Goal: Task Accomplishment & Management: Complete application form

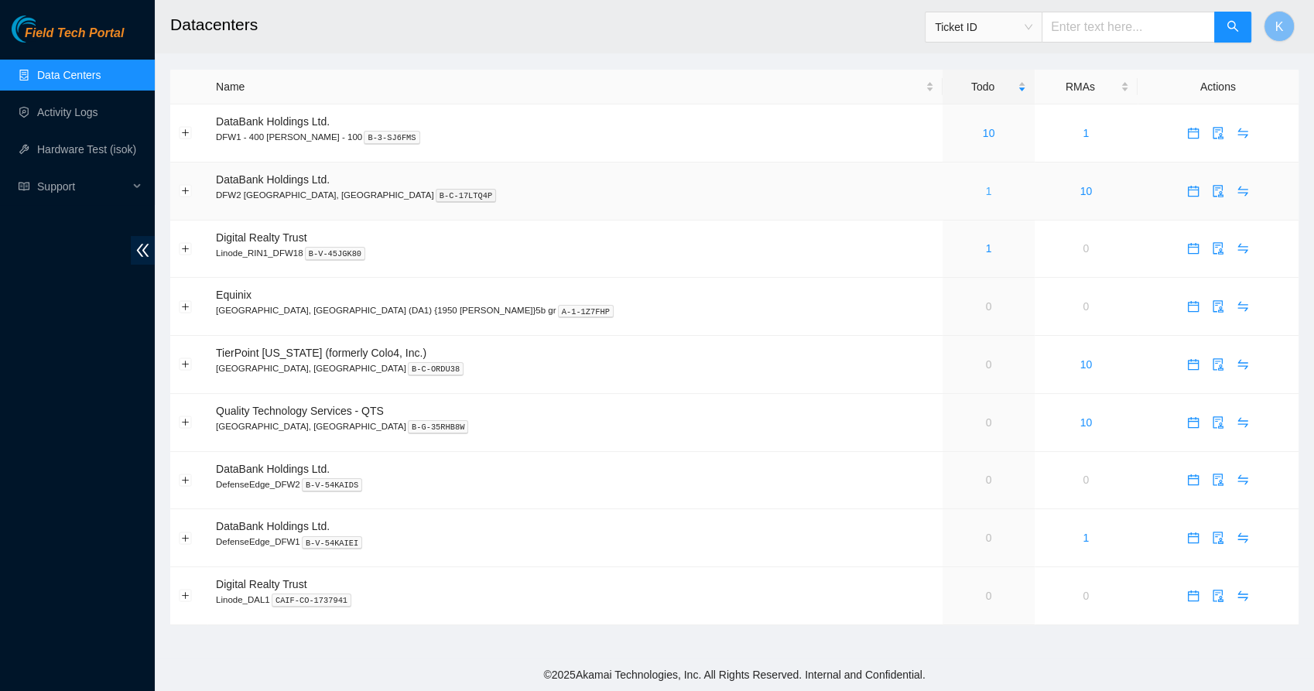
click at [986, 192] on link "1" at bounding box center [989, 191] width 6 height 12
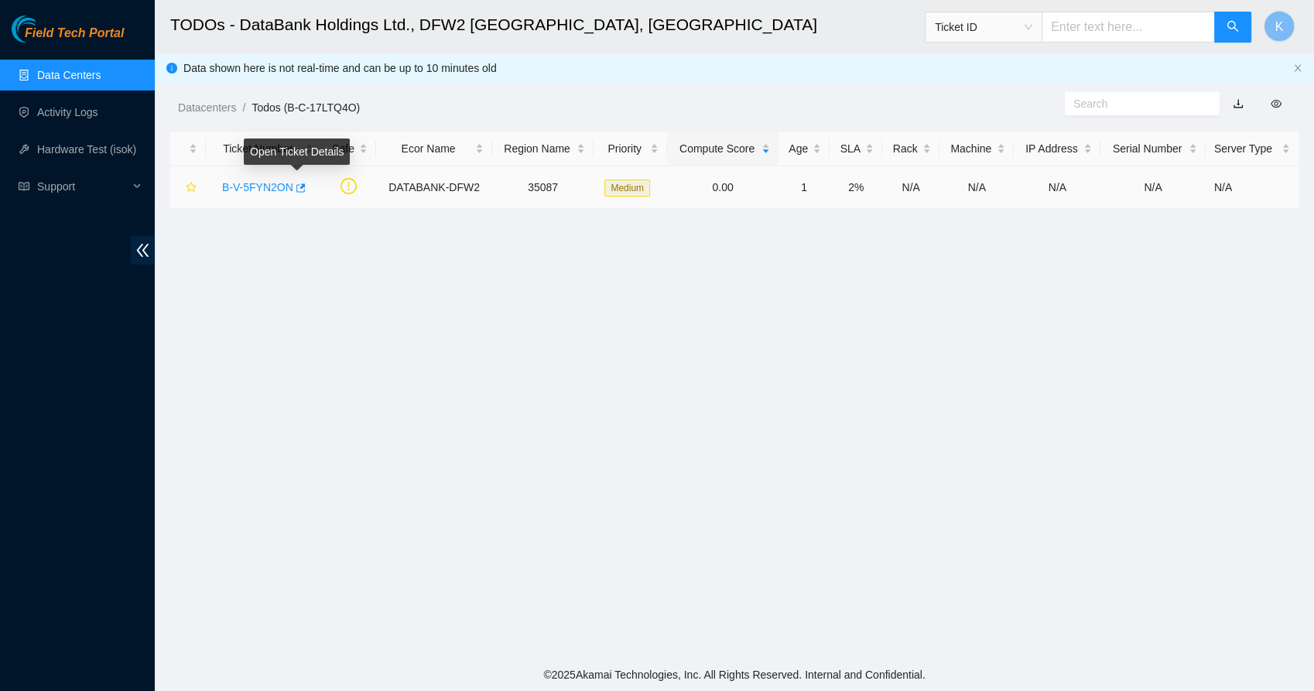
click at [268, 185] on link "B-V-5FYN2ON" at bounding box center [257, 187] width 71 height 12
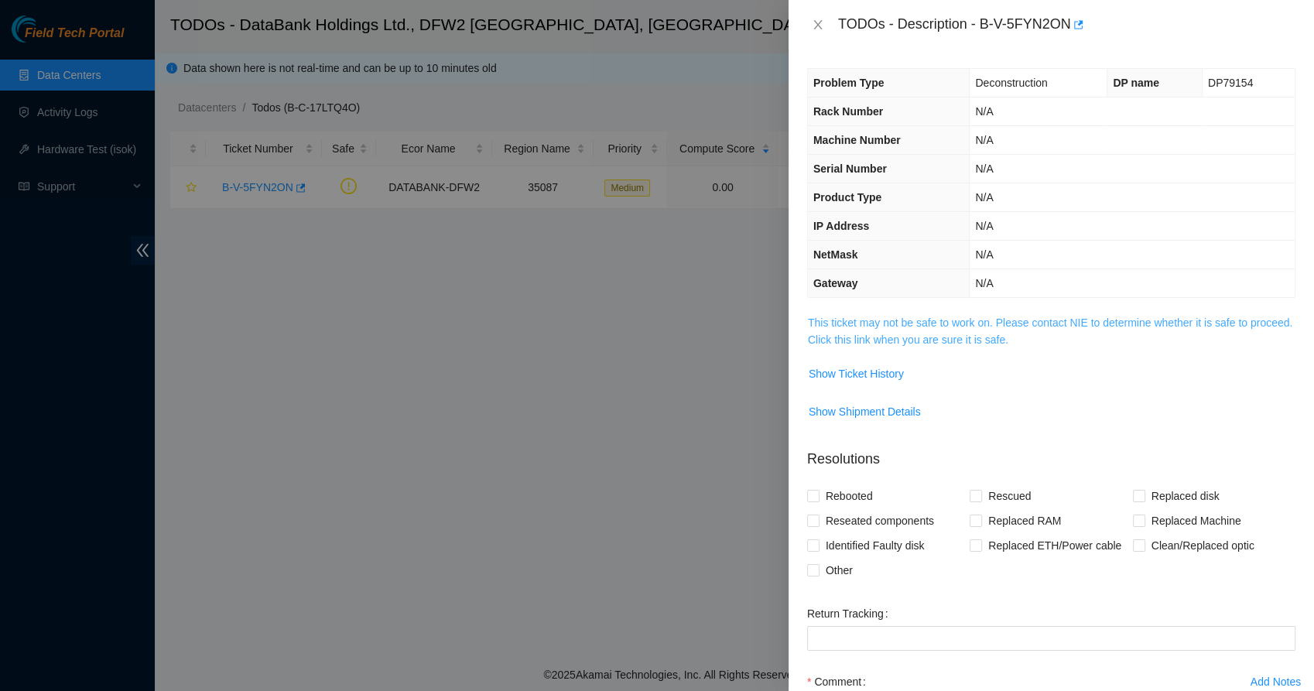
click at [896, 334] on link "This ticket may not be safe to work on. Please contact NIE to determine whether…" at bounding box center [1050, 330] width 484 height 29
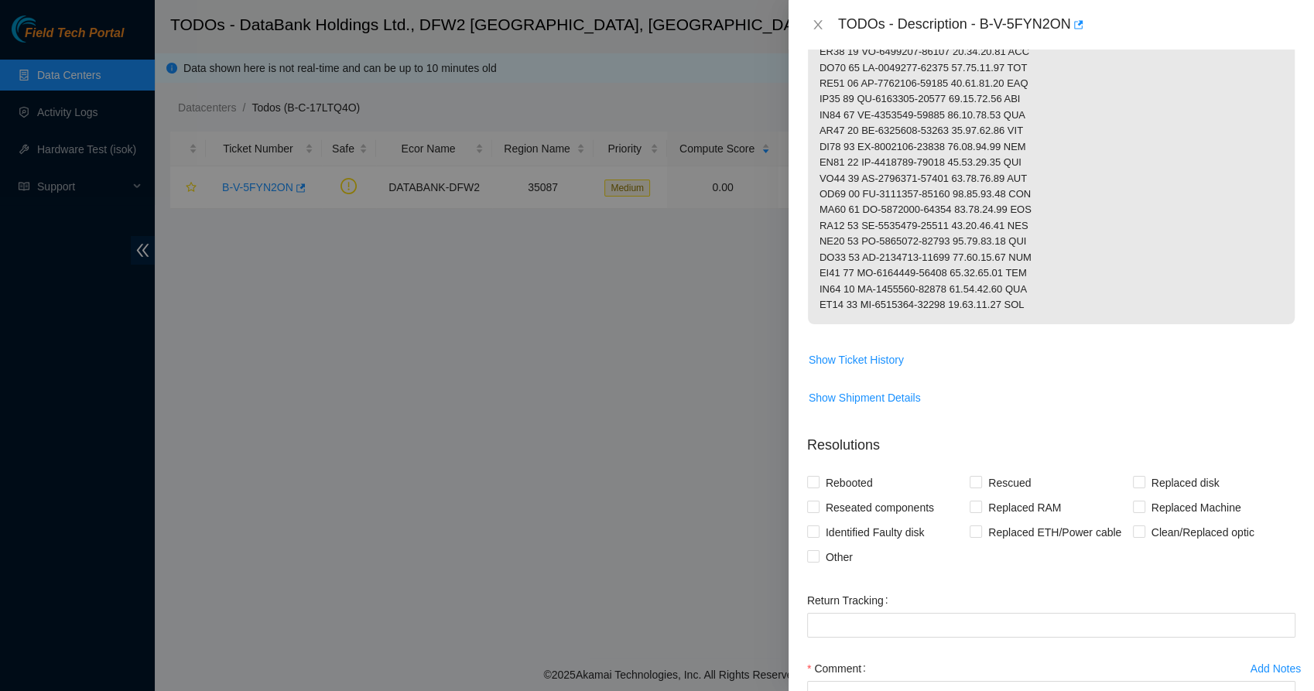
scroll to position [552, 0]
click at [867, 364] on span "Show Ticket History" at bounding box center [855, 358] width 95 height 17
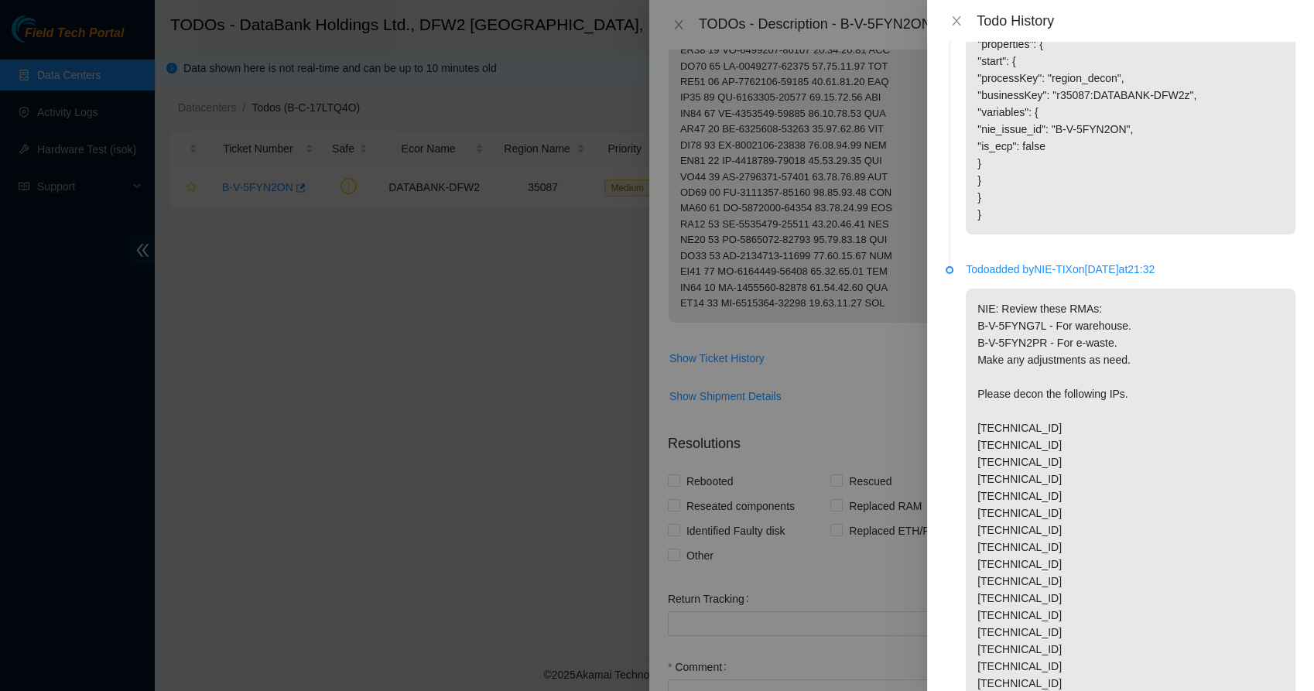
scroll to position [765, 0]
click at [1068, 448] on p "NIE: Review these RMAs: B-V-5FYNG7L - For warehouse. B-V-5FYN2PR - For e-waste.…" at bounding box center [1131, 632] width 330 height 687
click at [1025, 481] on p "NIE: Review these RMAs: B-V-5FYNG7L - For warehouse. B-V-5FYN2PR - For e-waste.…" at bounding box center [1131, 632] width 330 height 687
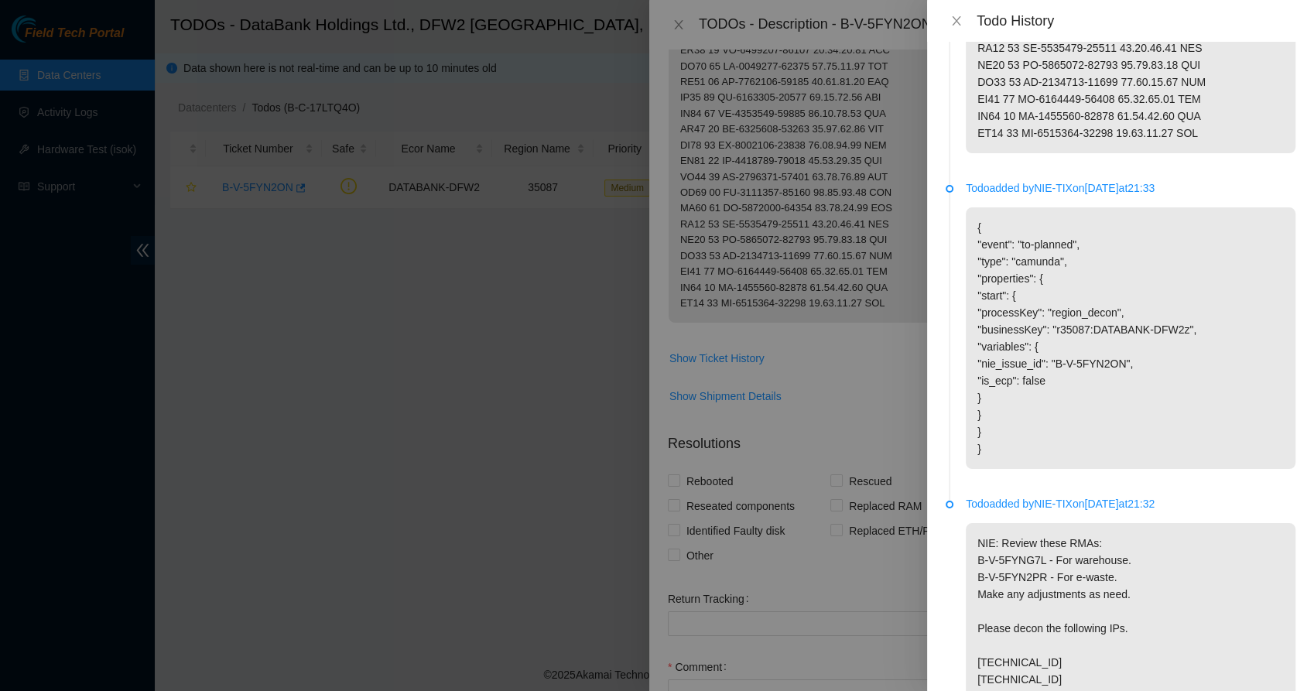
scroll to position [0, 0]
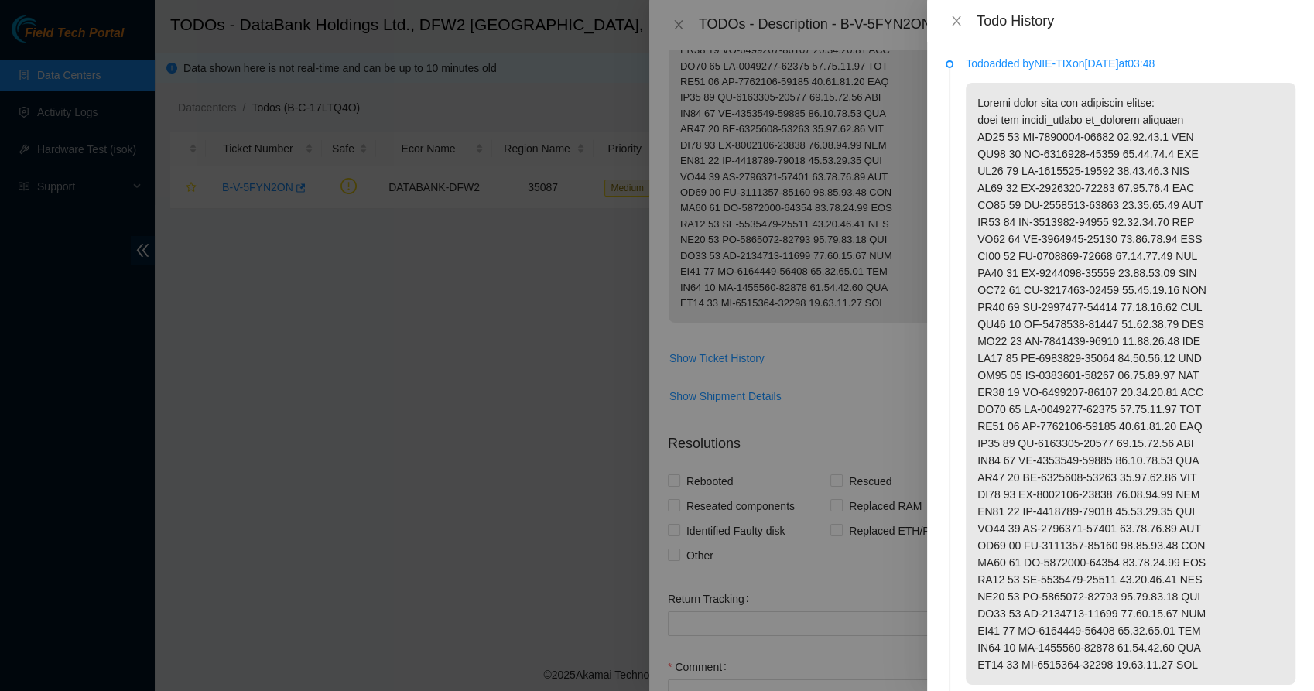
click at [952, 31] on div "Todo History" at bounding box center [1120, 21] width 387 height 42
click at [954, 19] on icon "close" at bounding box center [956, 20] width 9 height 9
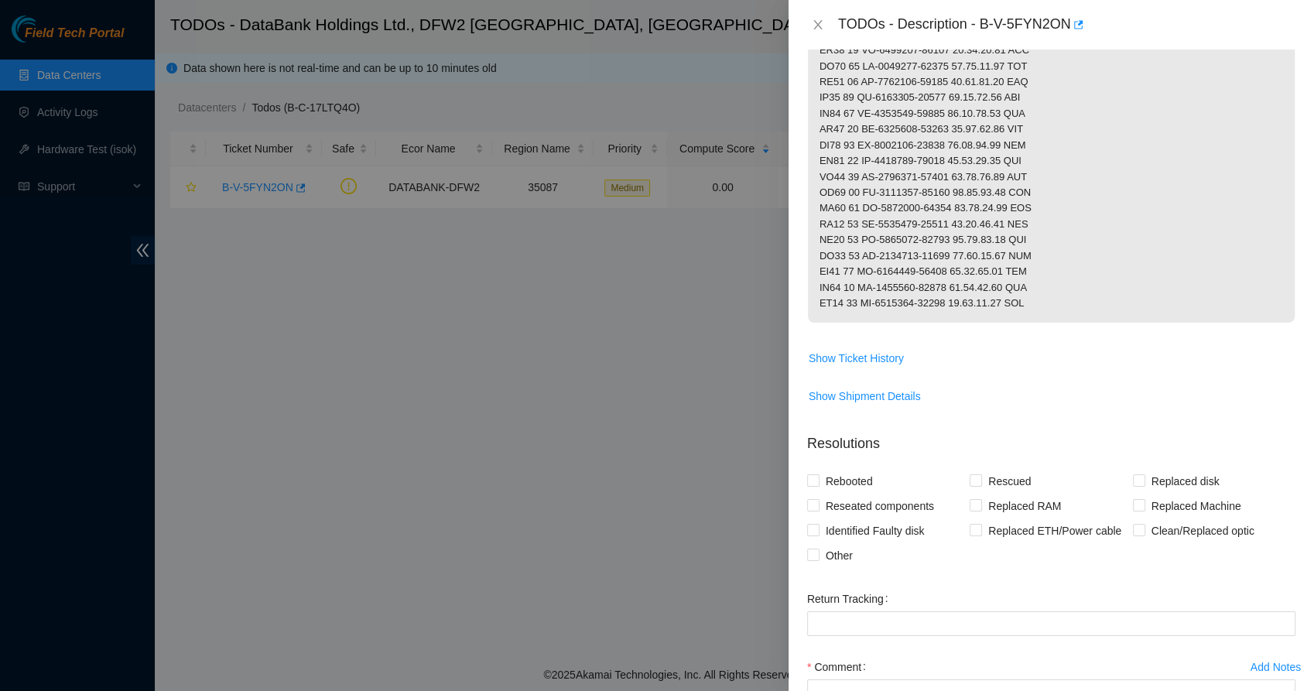
click at [823, 238] on p at bounding box center [1051, 42] width 487 height 560
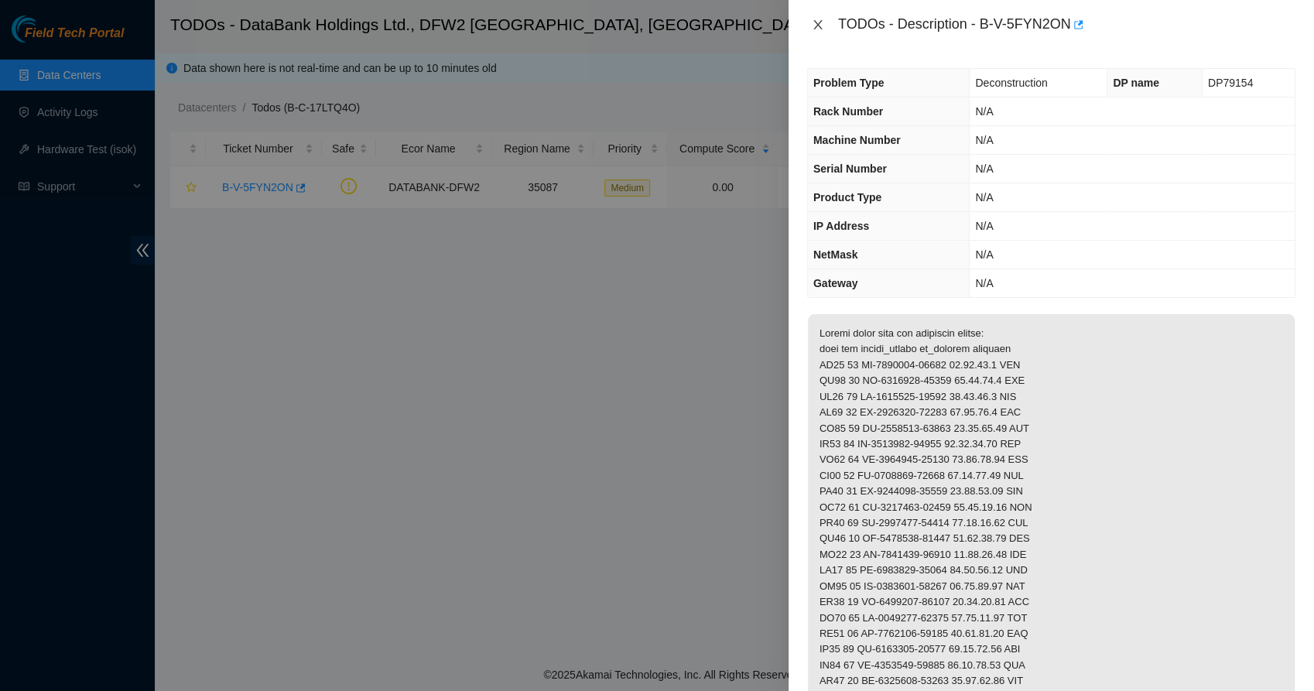
click at [820, 21] on icon "close" at bounding box center [817, 24] width 9 height 9
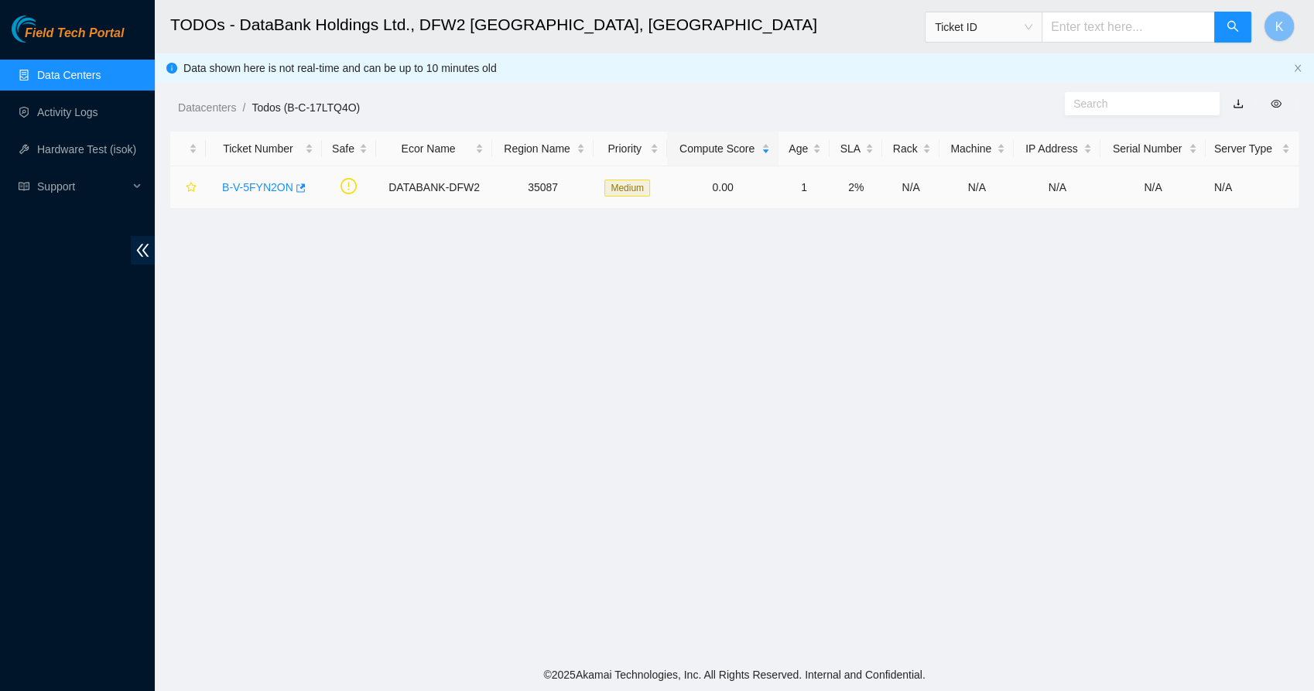
click at [265, 188] on link "B-V-5FYN2ON" at bounding box center [257, 187] width 71 height 12
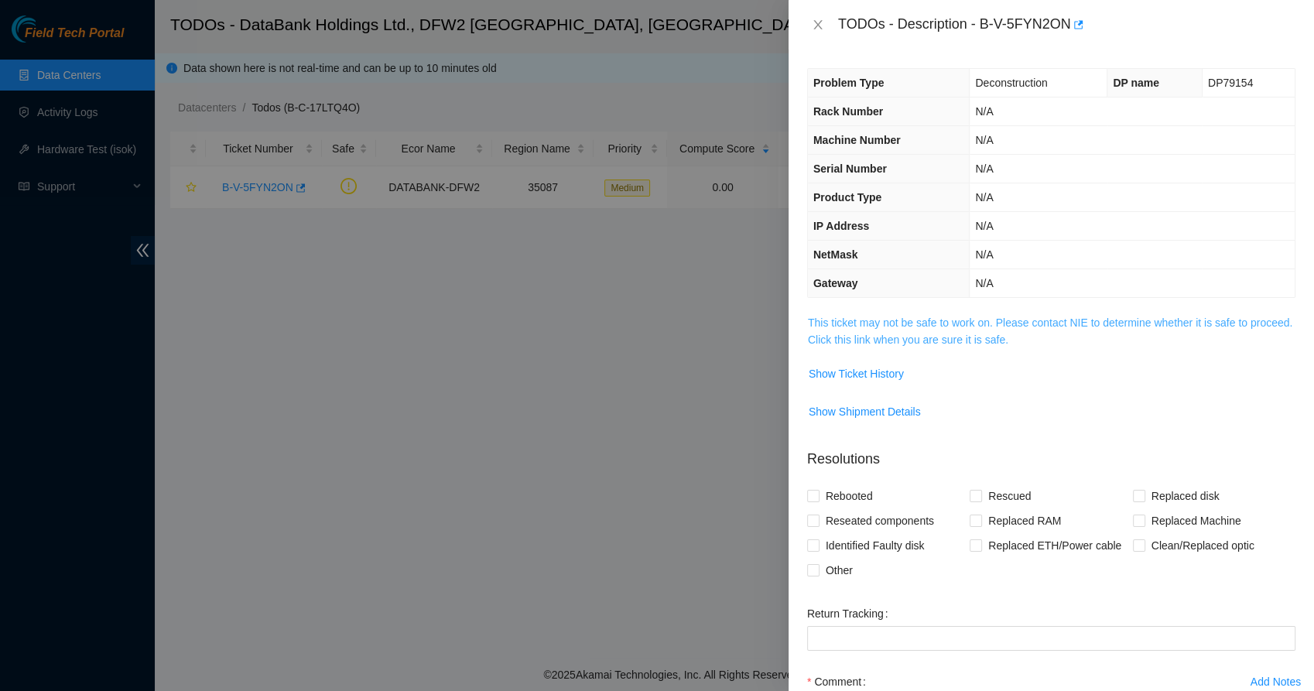
click at [869, 318] on link "This ticket may not be safe to work on. Please contact NIE to determine whether…" at bounding box center [1050, 330] width 484 height 29
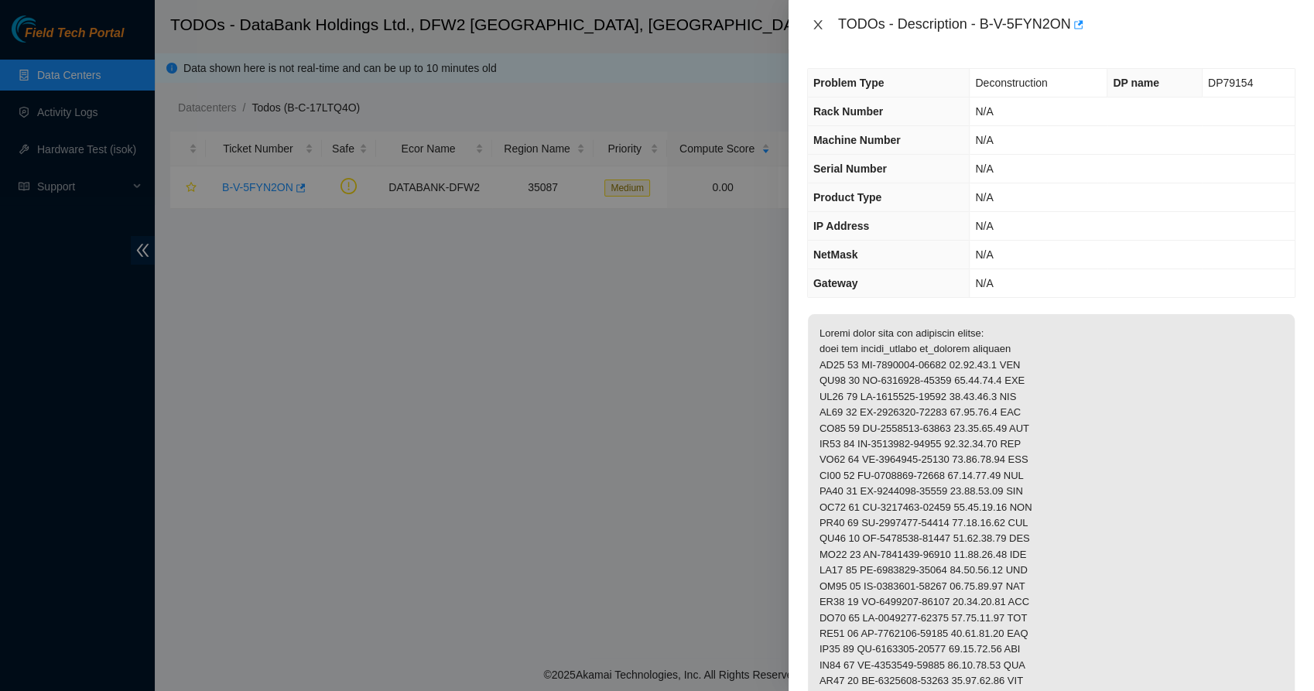
click at [818, 24] on icon "close" at bounding box center [817, 24] width 9 height 9
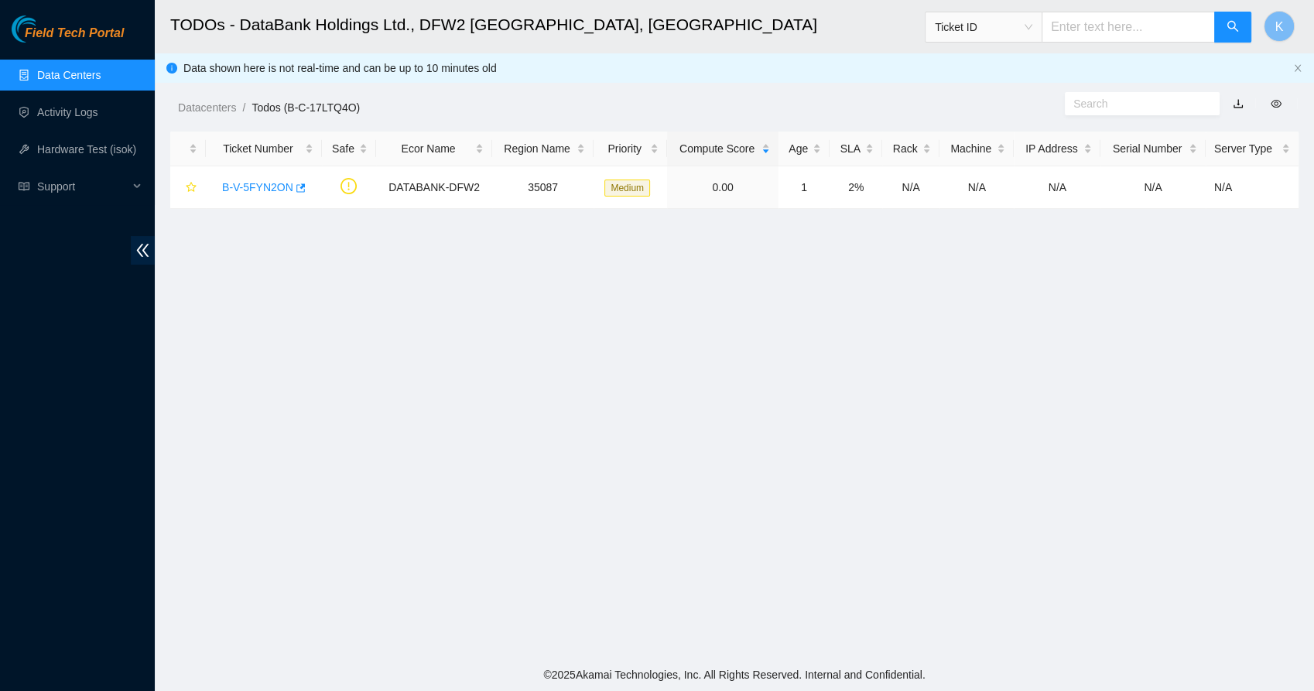
click at [51, 69] on link "Data Centers" at bounding box center [68, 75] width 63 height 12
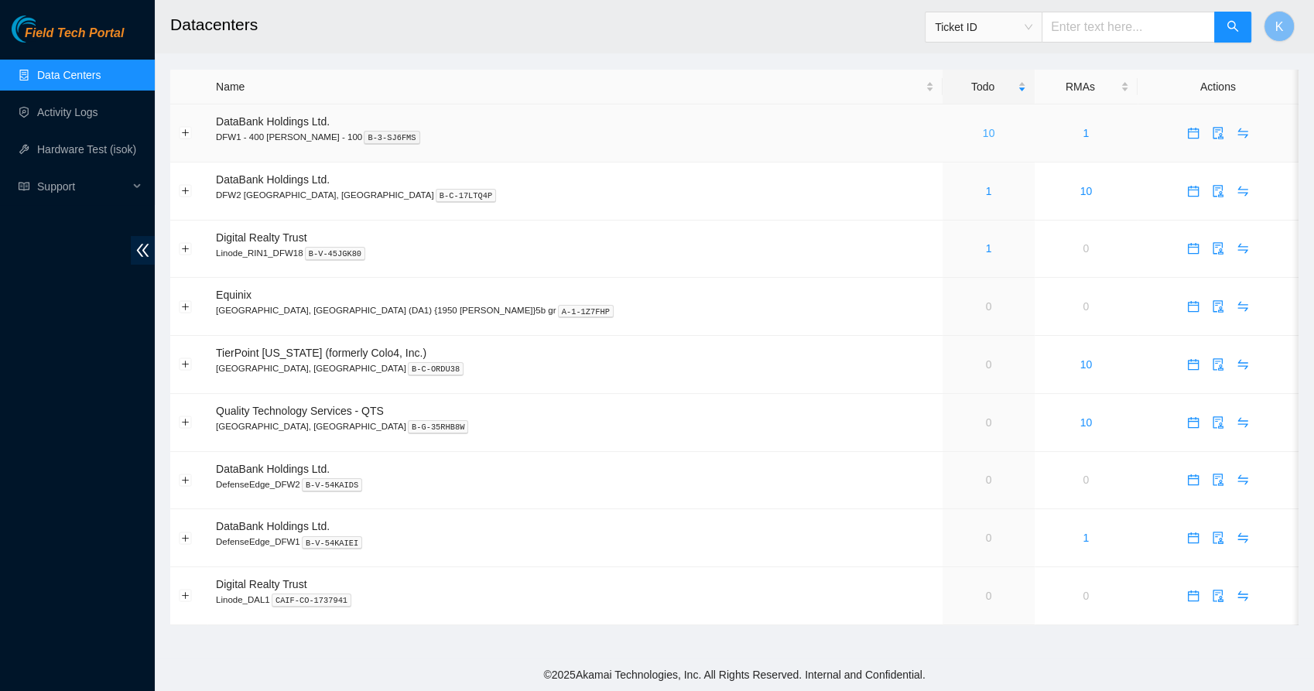
click at [983, 128] on link "10" at bounding box center [989, 133] width 12 height 12
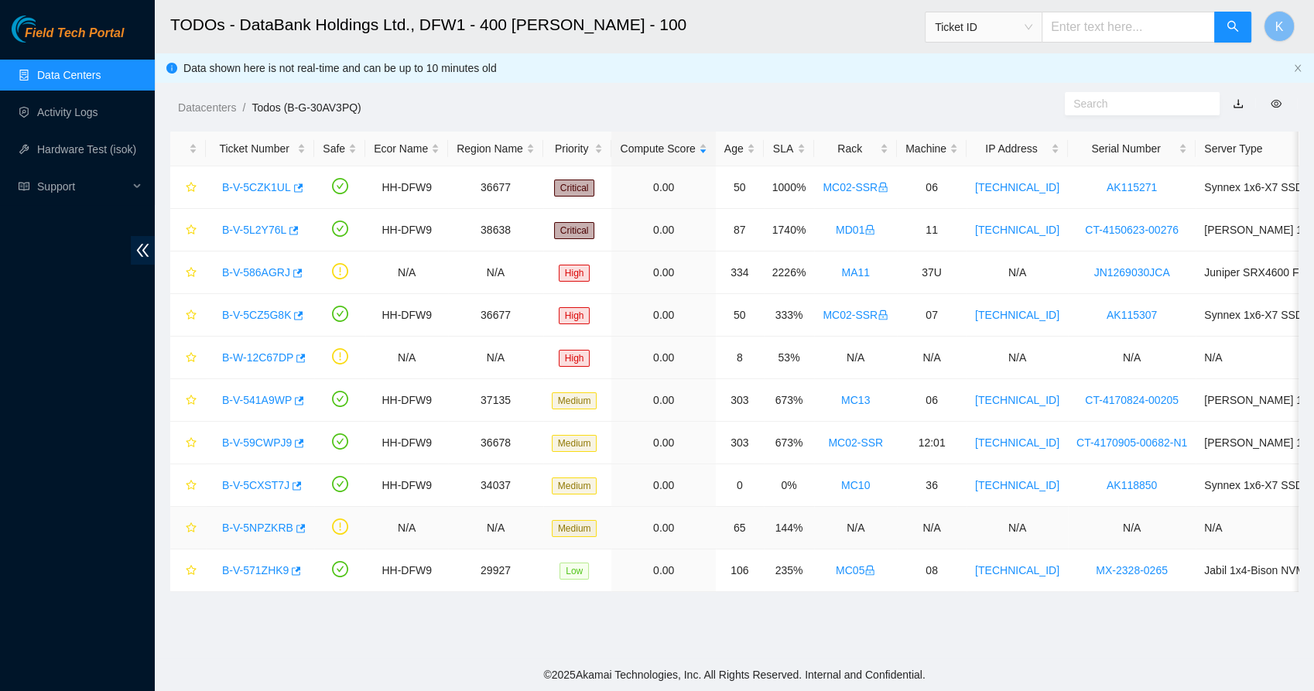
click at [256, 521] on link "B-V-5NPZKRB" at bounding box center [257, 527] width 71 height 12
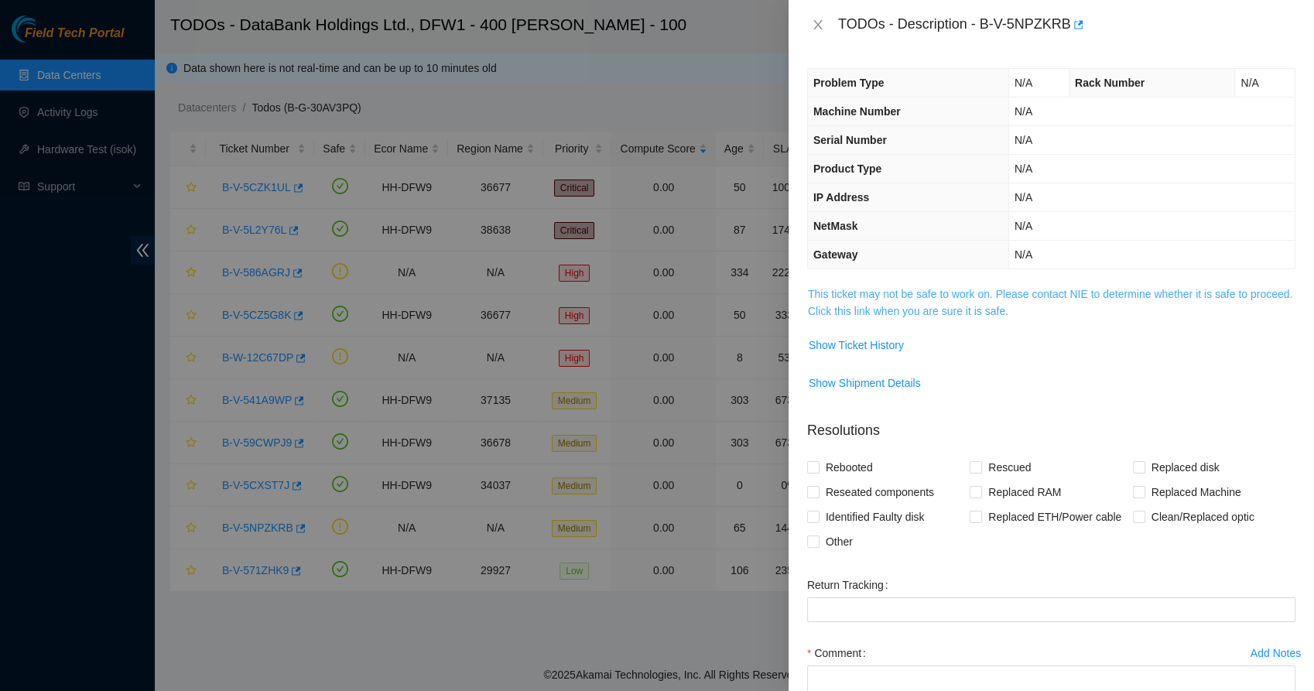
click at [894, 306] on link "This ticket may not be safe to work on. Please contact NIE to determine whether…" at bounding box center [1050, 302] width 484 height 29
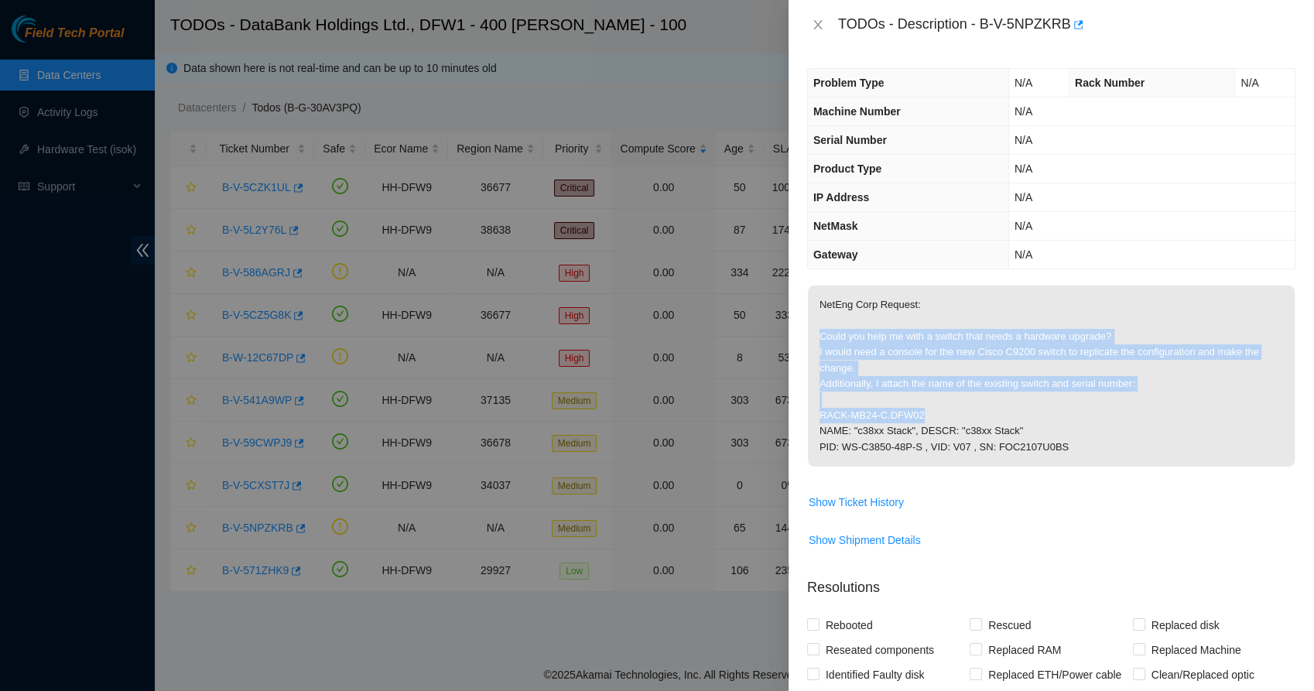
drag, startPoint x: 884, startPoint y: 325, endPoint x: 926, endPoint y: 427, distance: 110.6
click at [926, 427] on p "NetEng Corp Request: Could you help me with a switch that needs a hardware upgr…" at bounding box center [1051, 375] width 487 height 181
click at [878, 425] on p "NetEng Corp Request: Could you help me with a switch that needs a hardware upgr…" at bounding box center [1051, 375] width 487 height 181
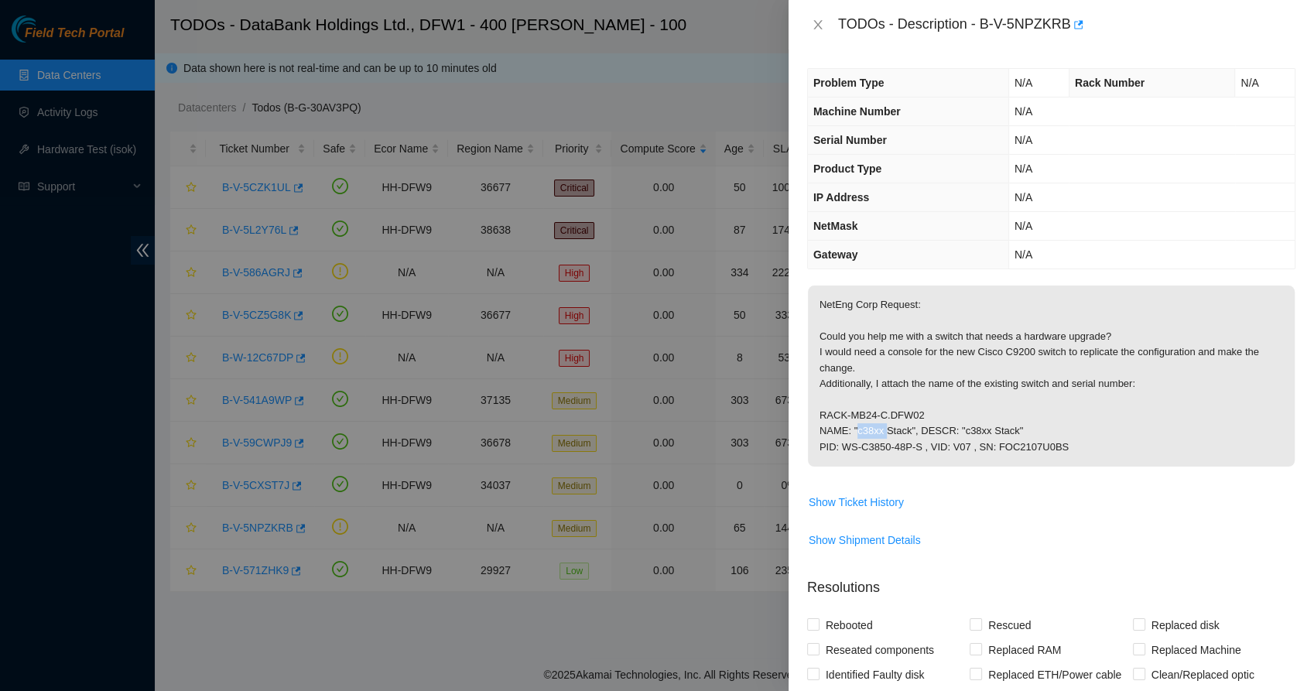
click at [878, 425] on p "NetEng Corp Request: Could you help me with a switch that needs a hardware upgr…" at bounding box center [1051, 375] width 487 height 181
drag, startPoint x: 878, startPoint y: 425, endPoint x: 857, endPoint y: 435, distance: 23.2
click at [857, 435] on p "NetEng Corp Request: Could you help me with a switch that needs a hardware upgr…" at bounding box center [1051, 375] width 487 height 181
click at [856, 494] on span "Show Ticket History" at bounding box center [855, 502] width 95 height 17
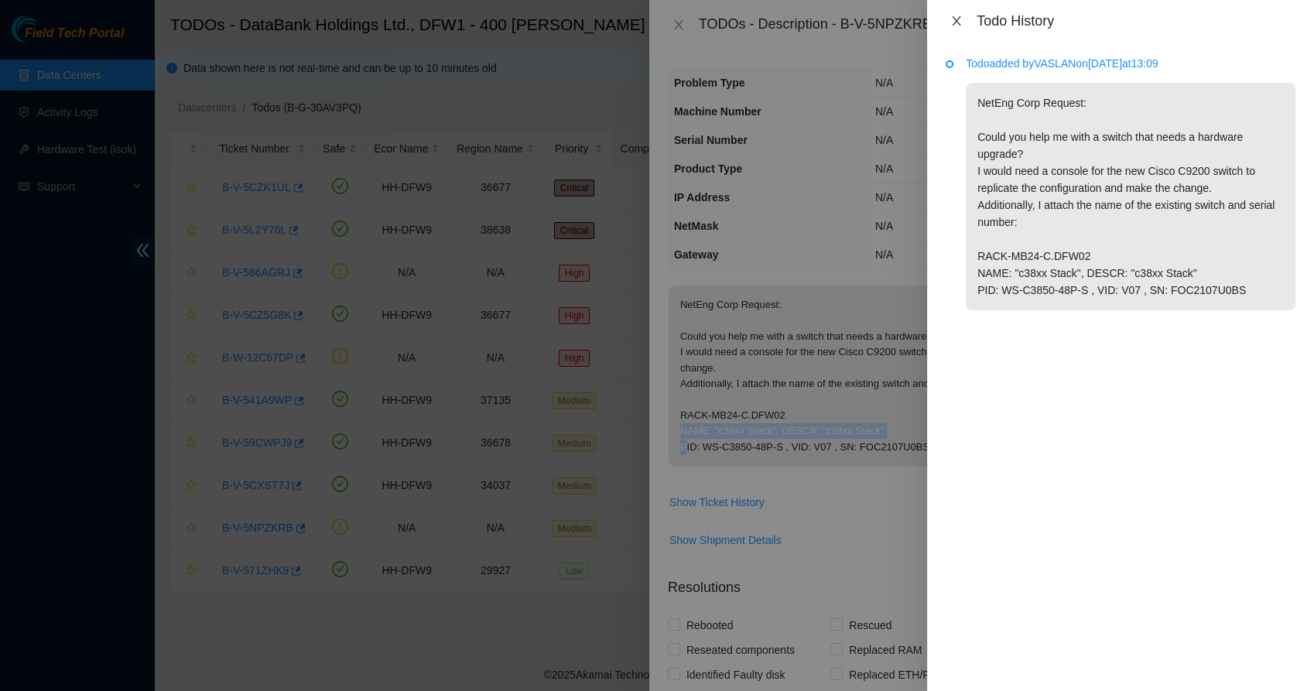
click at [952, 24] on icon "close" at bounding box center [956, 21] width 12 height 12
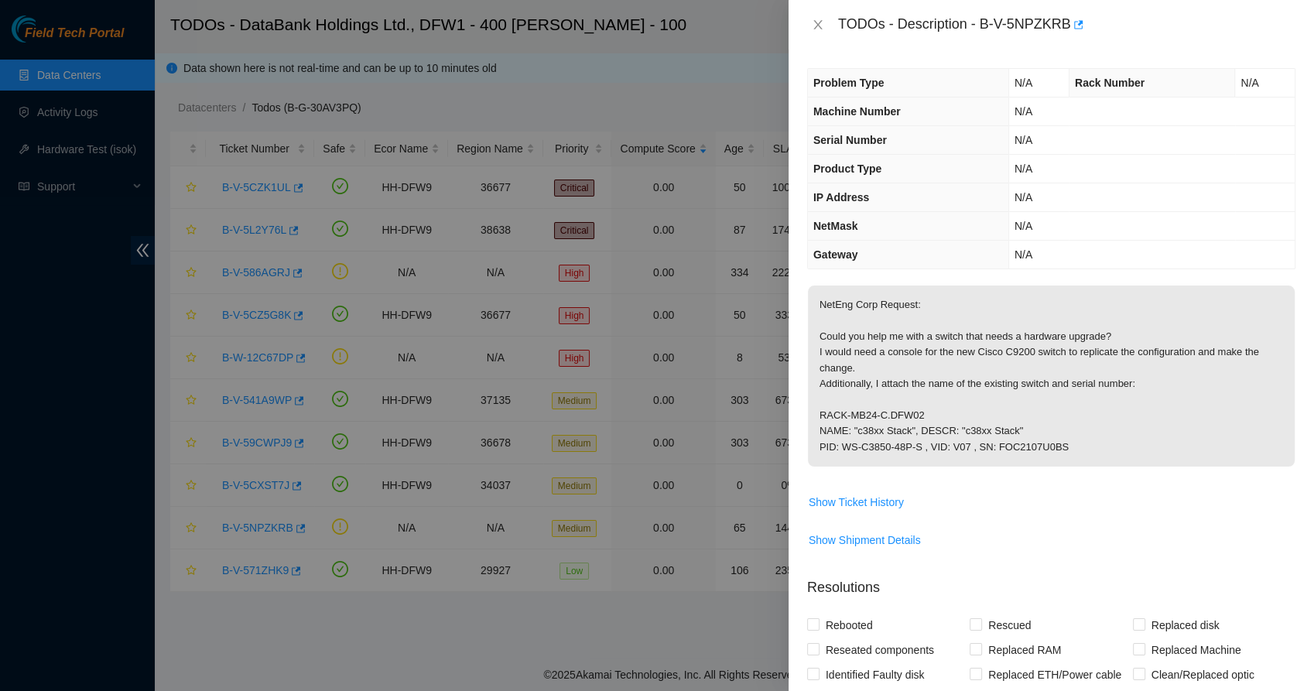
click at [876, 408] on p "NetEng Corp Request: Could you help me with a switch that needs a hardware upgr…" at bounding box center [1051, 375] width 487 height 181
click at [813, 26] on icon "close" at bounding box center [818, 25] width 12 height 12
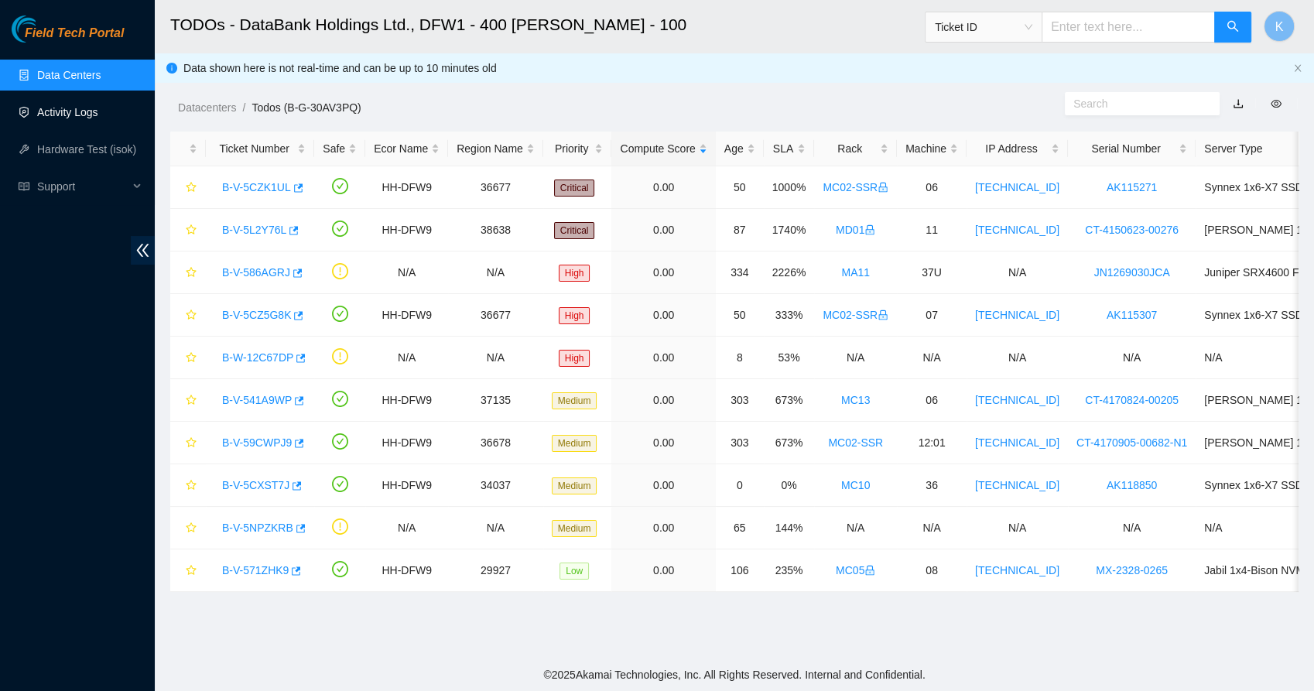
click at [97, 118] on link "Activity Logs" at bounding box center [67, 112] width 61 height 12
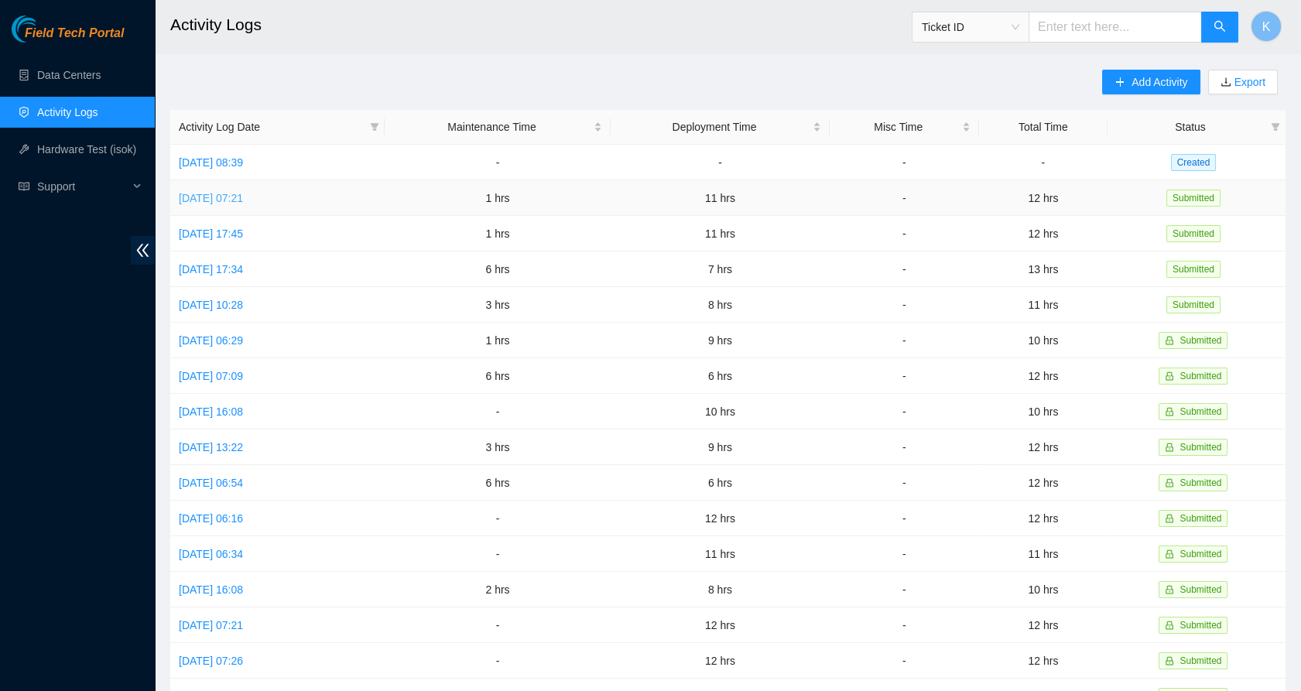
click at [243, 200] on link "[DATE] 07:21" at bounding box center [211, 198] width 64 height 12
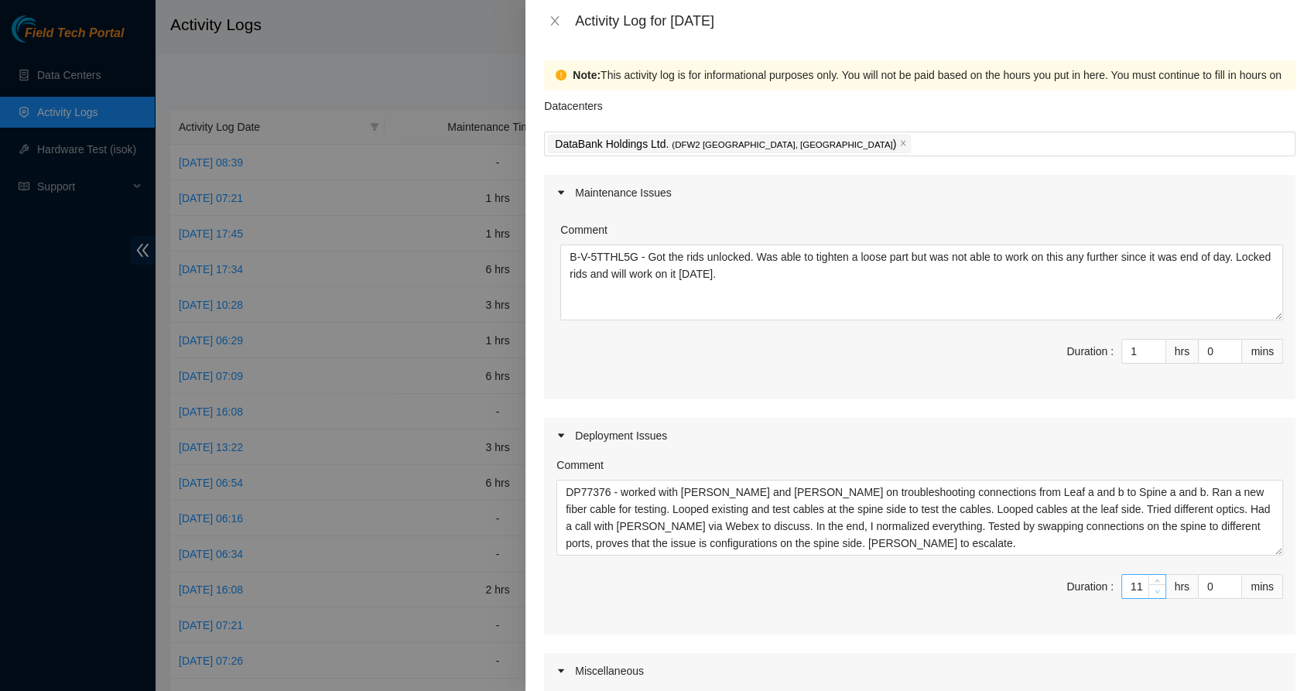
type input "10"
type input "11"
click at [1153, 593] on span "down" at bounding box center [1157, 591] width 9 height 9
type input "9"
type input "10"
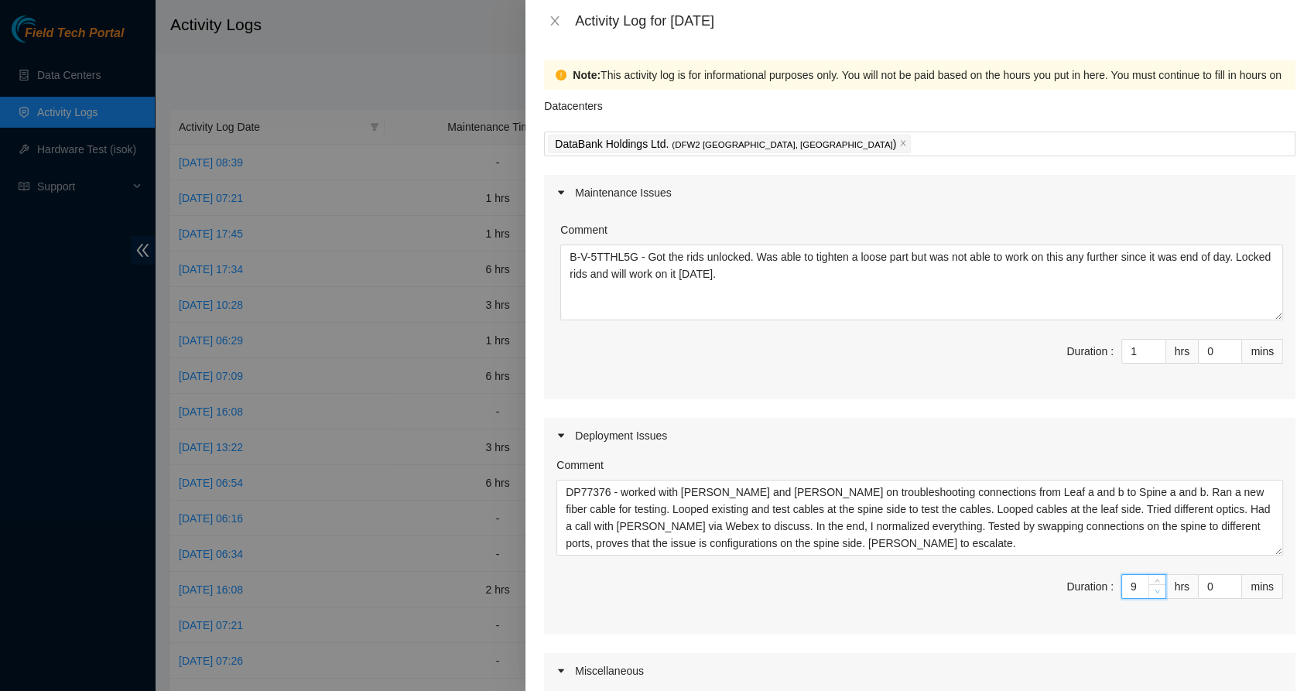
click at [1153, 593] on span "down" at bounding box center [1157, 591] width 9 height 9
type input "2"
type input "11"
click at [1153, 350] on span "up" at bounding box center [1157, 347] width 9 height 9
type input "3"
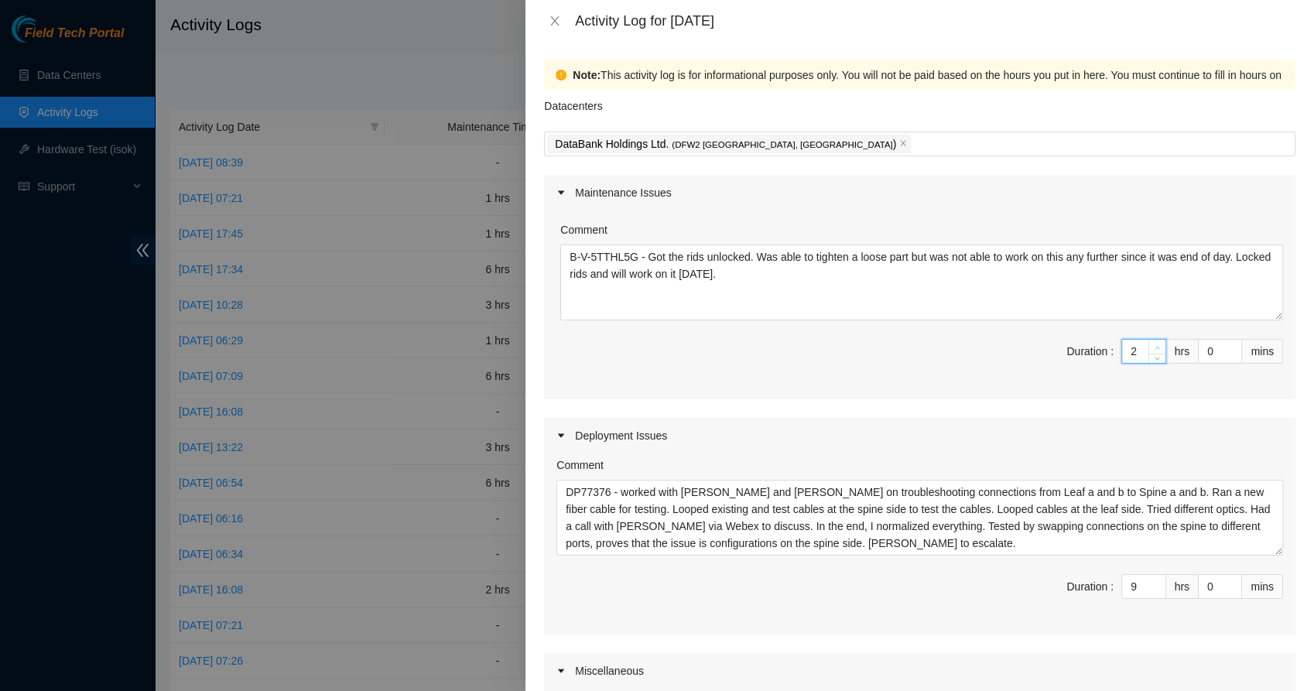
type input "12"
click at [1153, 350] on span "up" at bounding box center [1157, 347] width 9 height 9
click at [767, 314] on textarea "B-V-5TTHL5G - Got the rids unlocked. Was able to tighten a loose part but was n…" at bounding box center [921, 282] width 723 height 76
paste textarea "B-V-5FYN2ON"
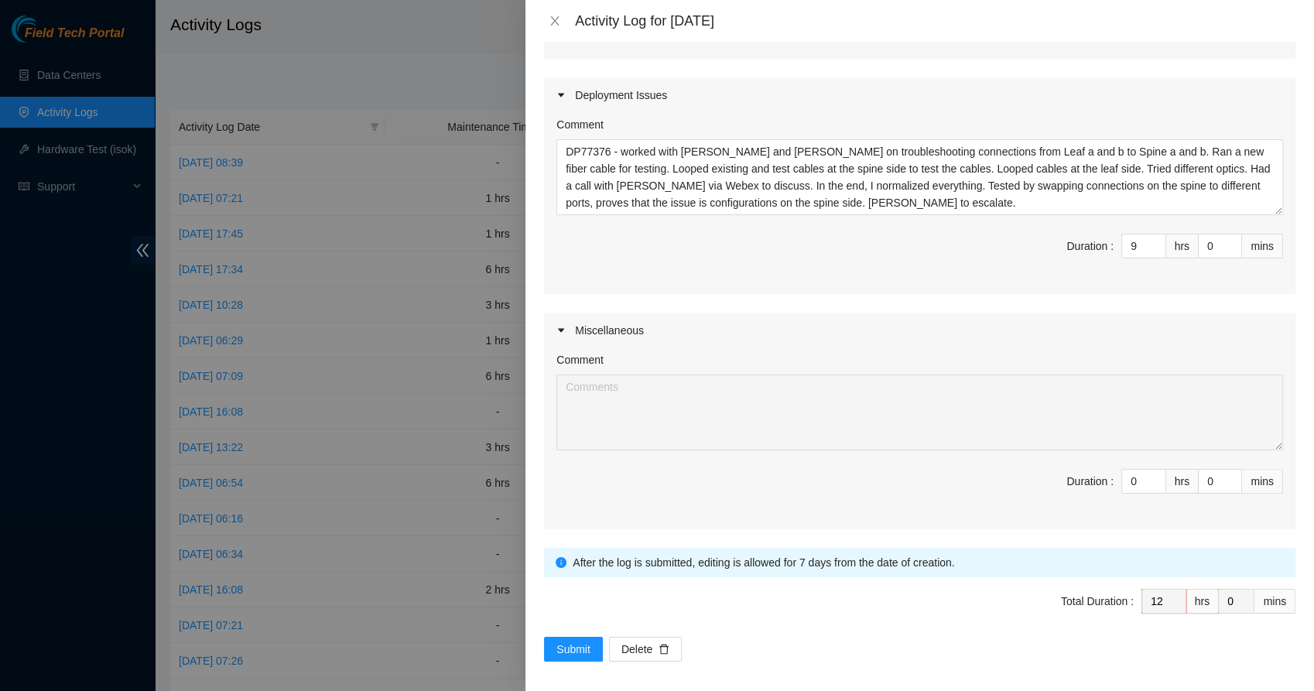
scroll to position [342, 0]
type textarea "B-V-5TTHL5G - Got the rids unlocked. Was able to tighten a loose part but was n…"
click at [573, 641] on span "Submit" at bounding box center [573, 647] width 34 height 17
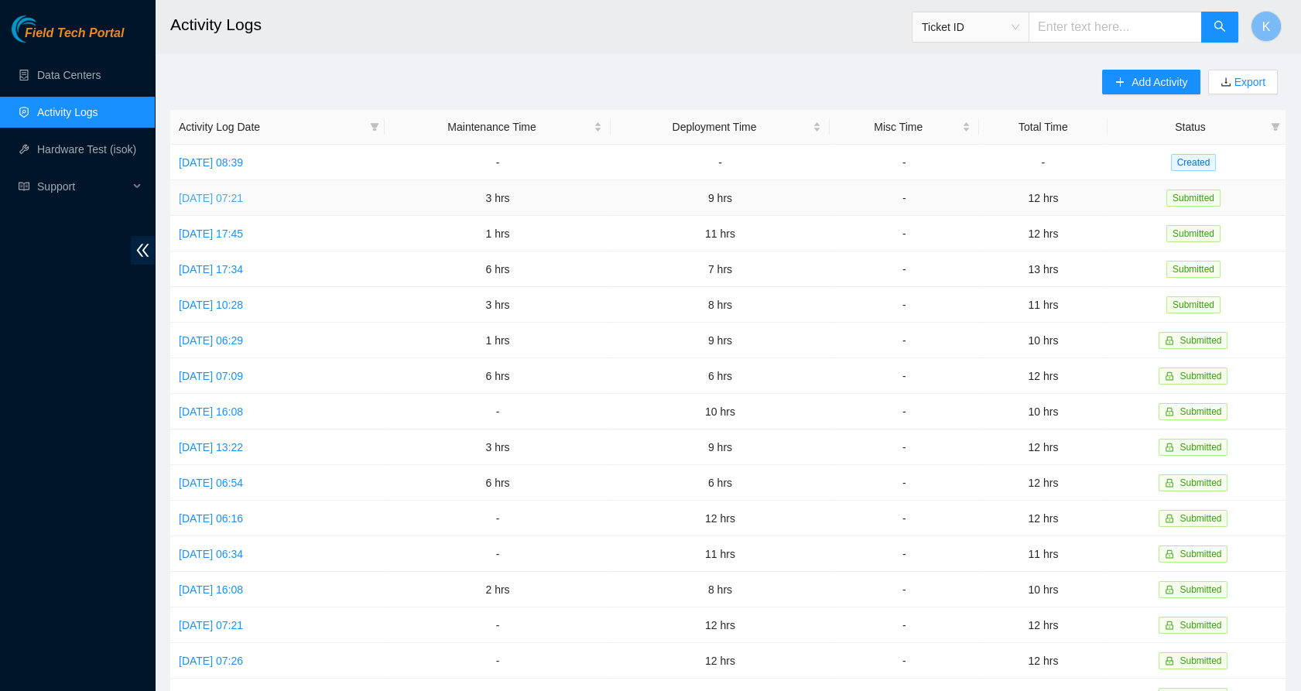
click at [243, 193] on link "[DATE] 07:21" at bounding box center [211, 198] width 64 height 12
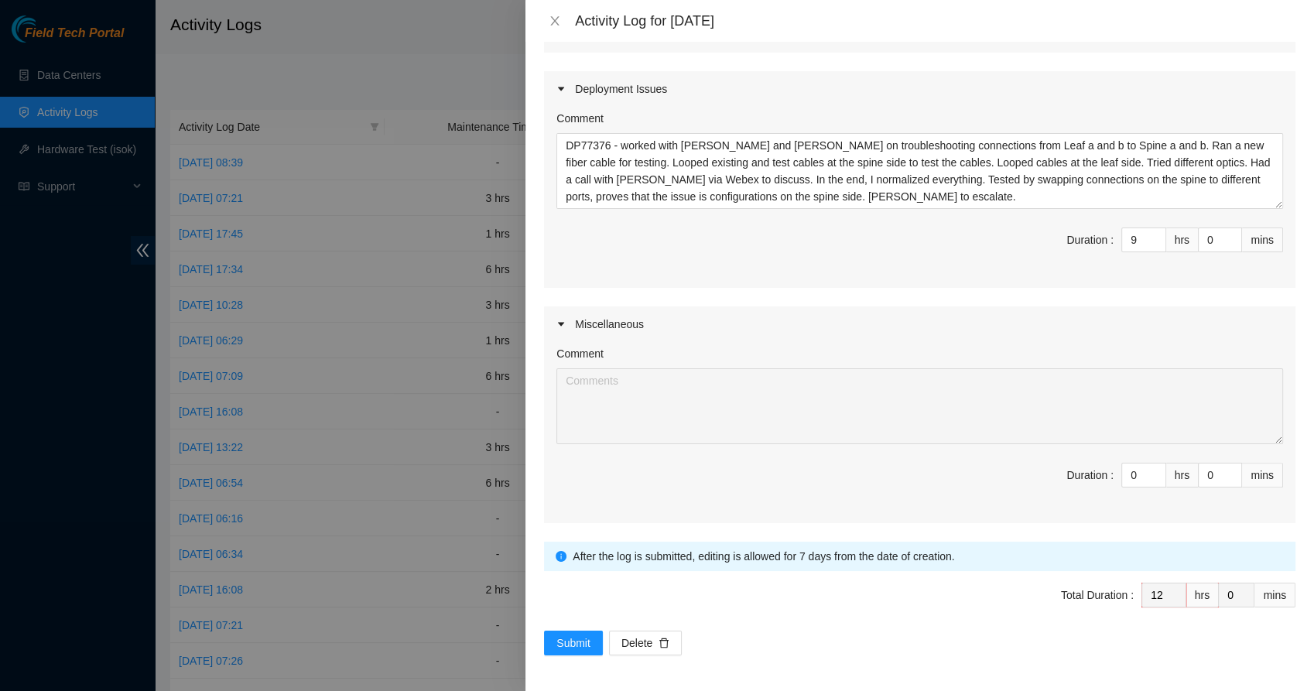
scroll to position [19, 0]
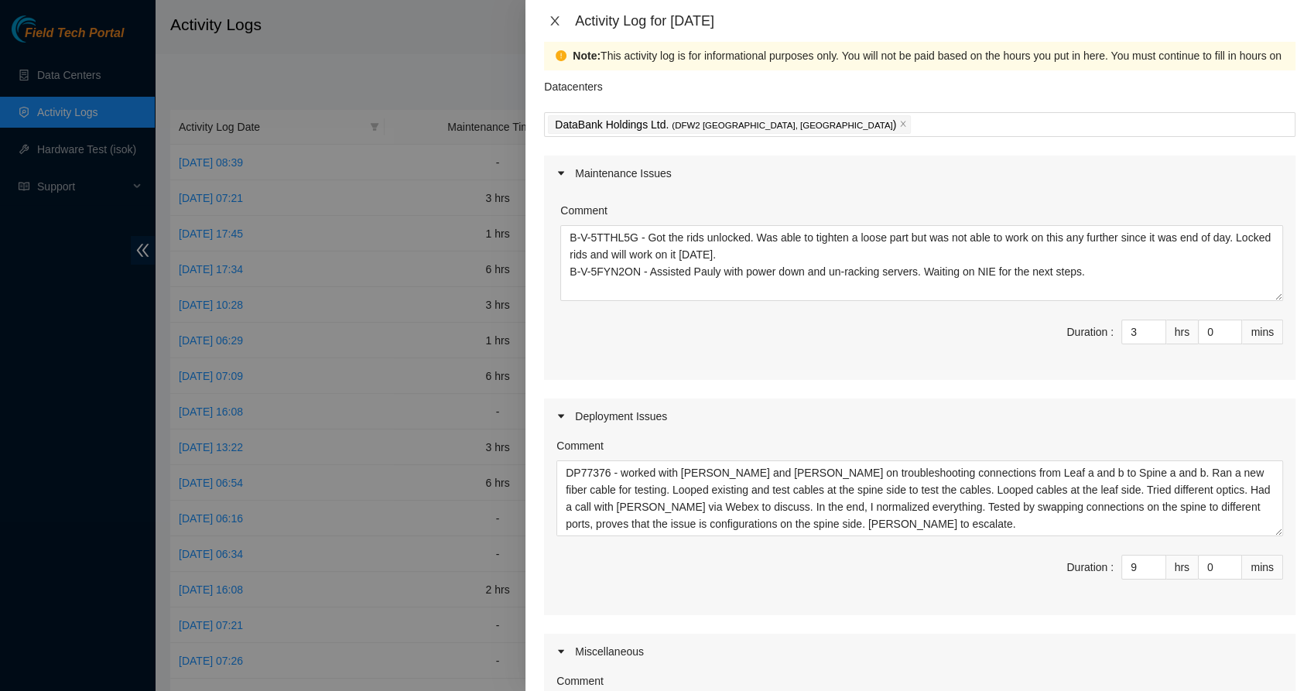
click at [552, 17] on icon "close" at bounding box center [555, 20] width 9 height 9
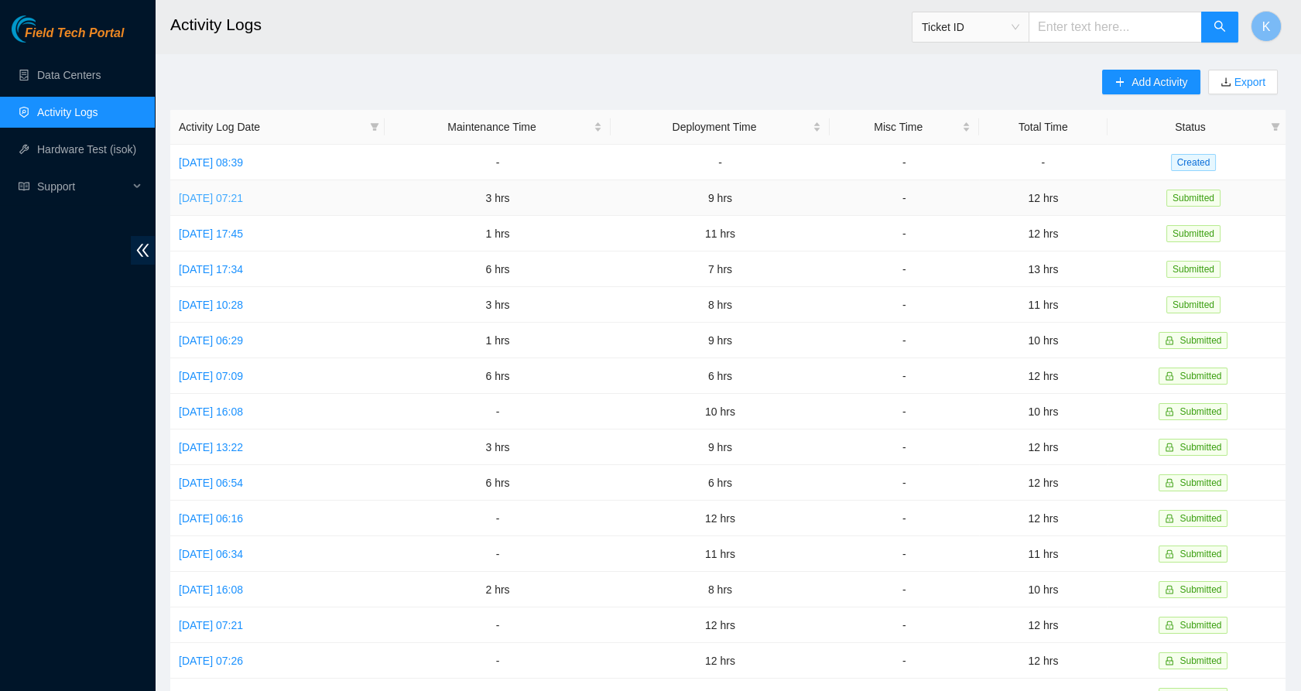
click at [235, 200] on link "[DATE] 07:21" at bounding box center [211, 198] width 64 height 12
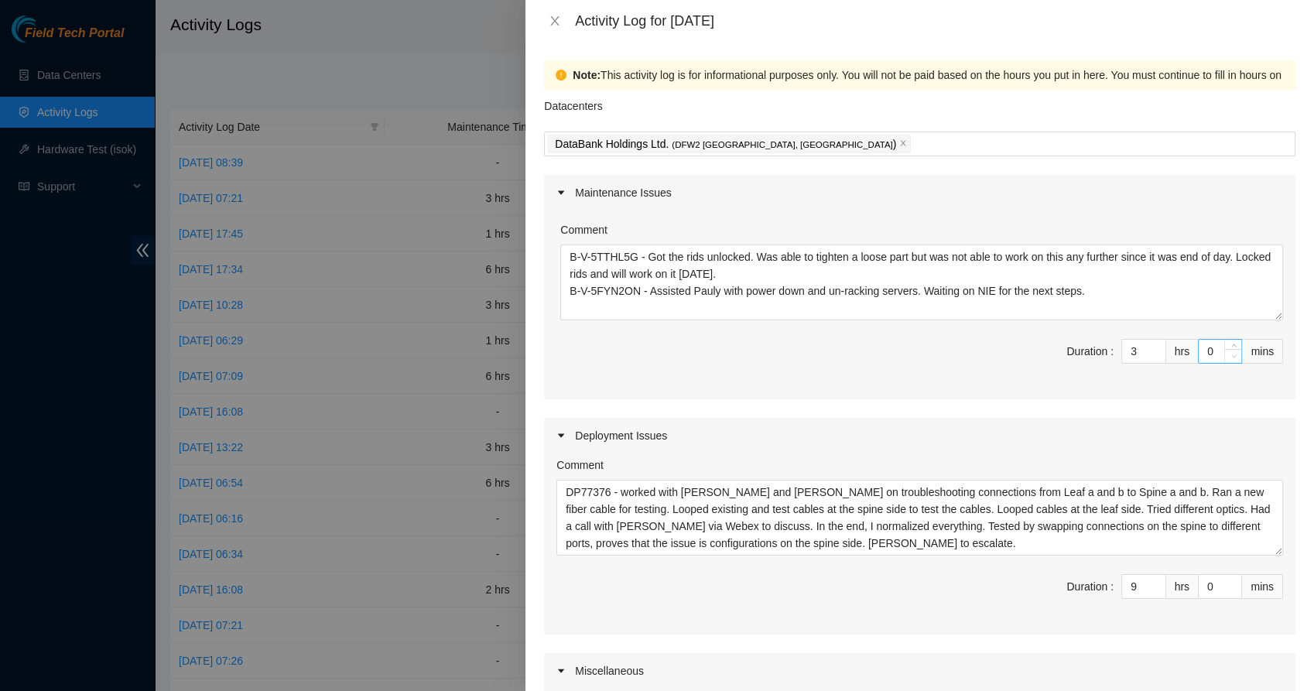
click at [1224, 349] on span "Decrease Value" at bounding box center [1232, 356] width 17 height 14
type input "1"
click at [1231, 347] on icon "up" at bounding box center [1233, 347] width 5 height 5
type input "2"
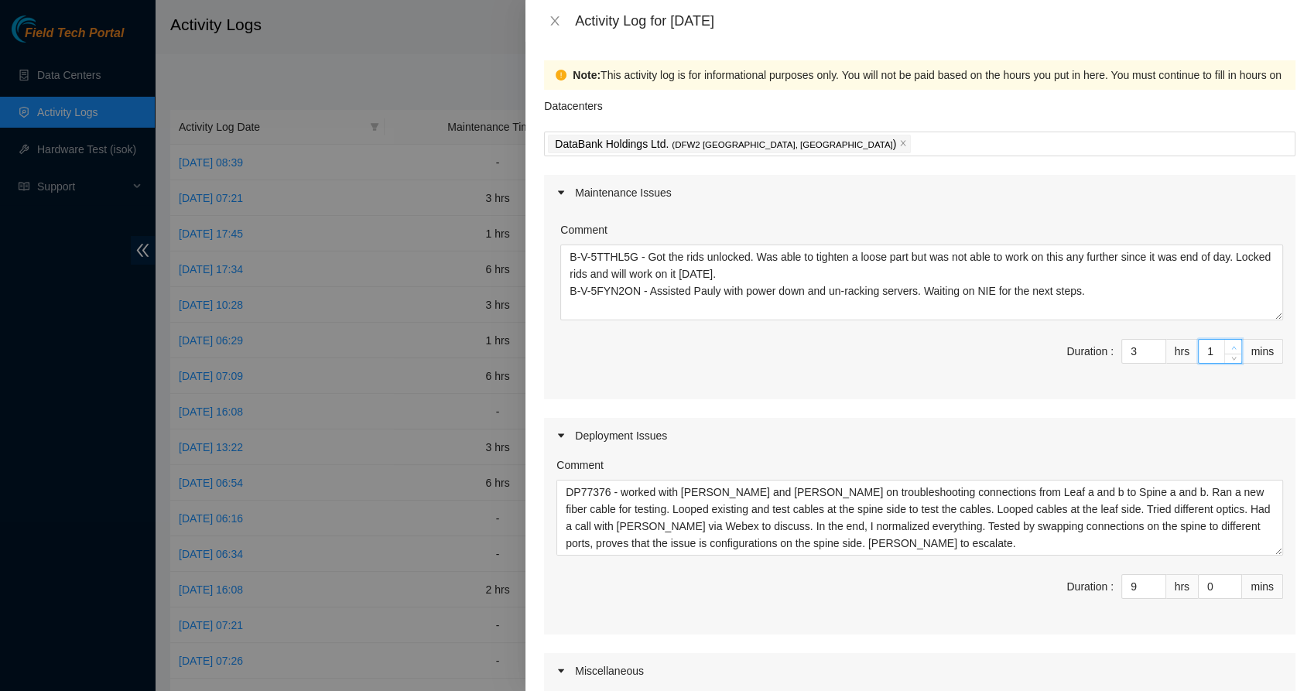
type input "2"
click at [1231, 347] on icon "up" at bounding box center [1233, 347] width 5 height 5
type input "3"
click at [1231, 347] on icon "up" at bounding box center [1233, 347] width 5 height 5
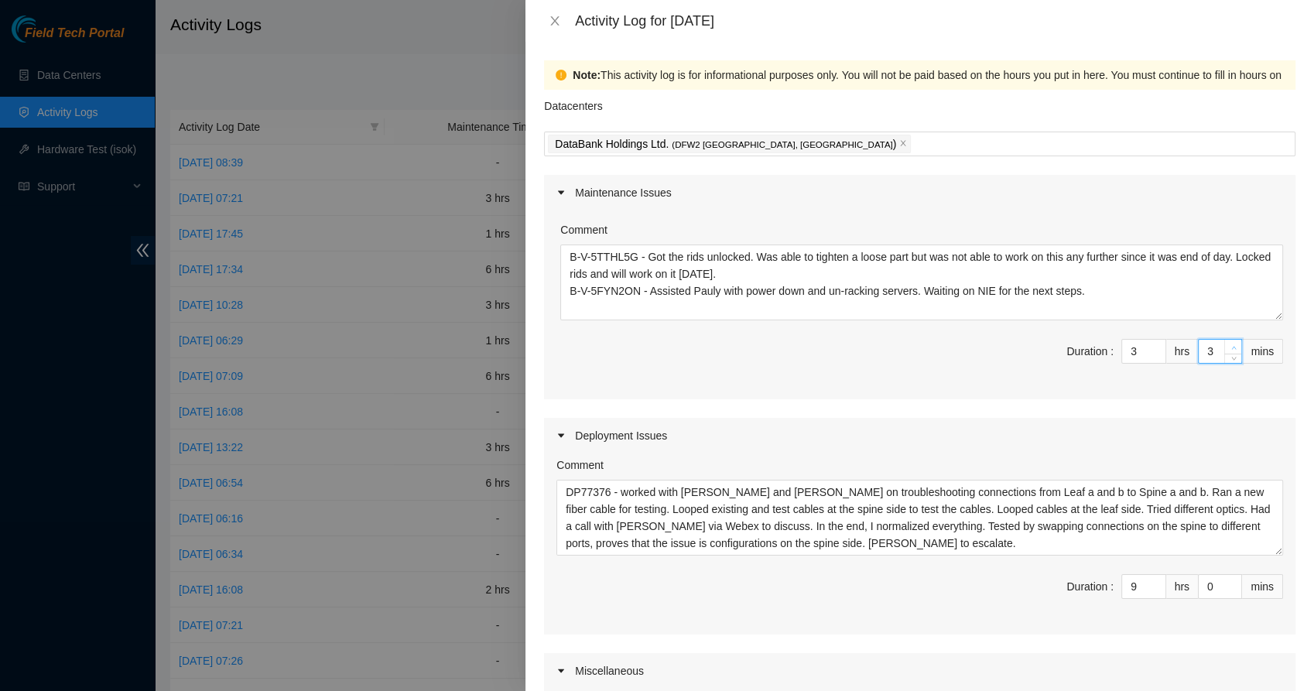
type input "4"
click at [1231, 347] on icon "up" at bounding box center [1233, 347] width 5 height 5
type input "5"
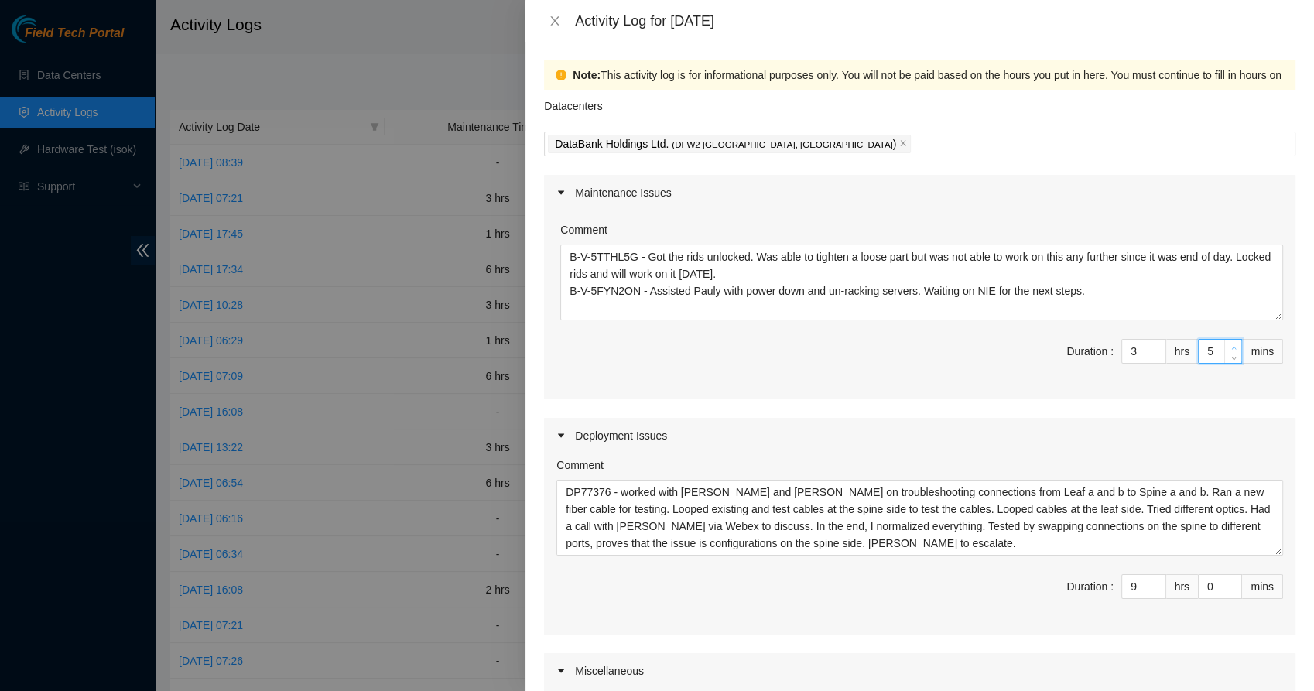
click at [1231, 347] on icon "up" at bounding box center [1233, 347] width 5 height 5
type input "6"
click at [1231, 347] on icon "up" at bounding box center [1233, 347] width 5 height 5
type input "7"
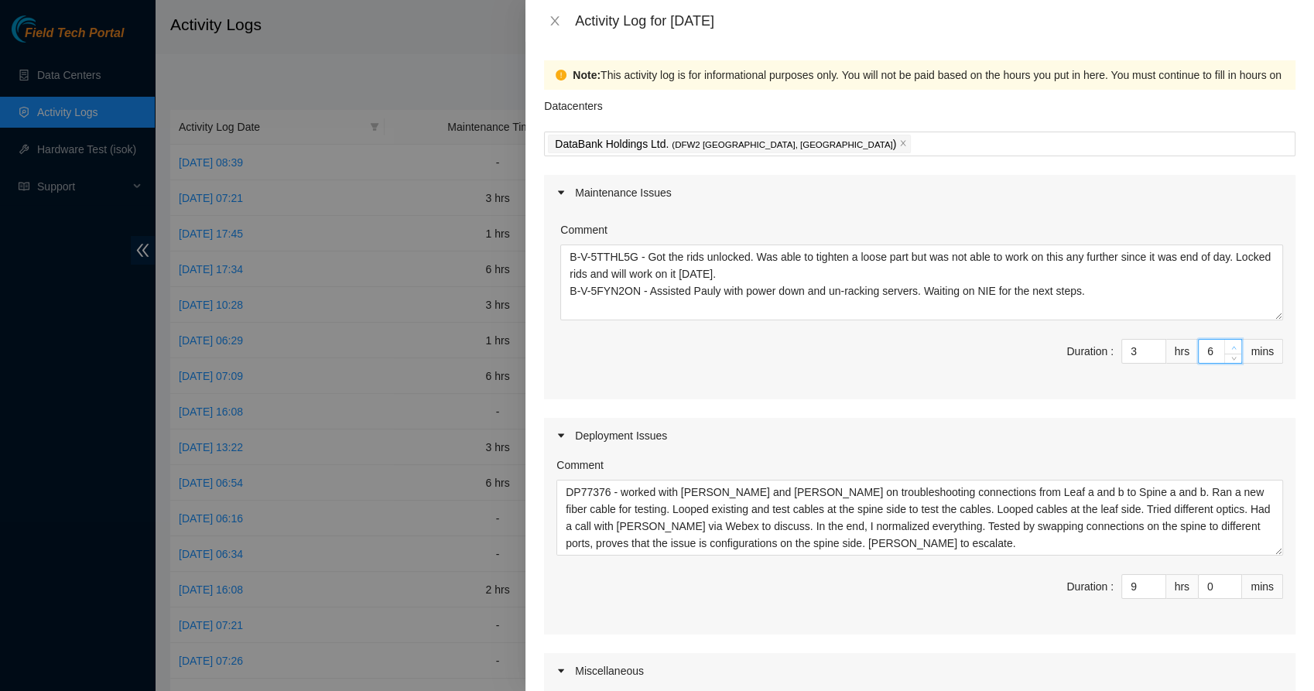
type input "7"
click at [1231, 347] on icon "up" at bounding box center [1233, 347] width 5 height 5
type input "8"
click at [1231, 347] on icon "up" at bounding box center [1233, 347] width 5 height 5
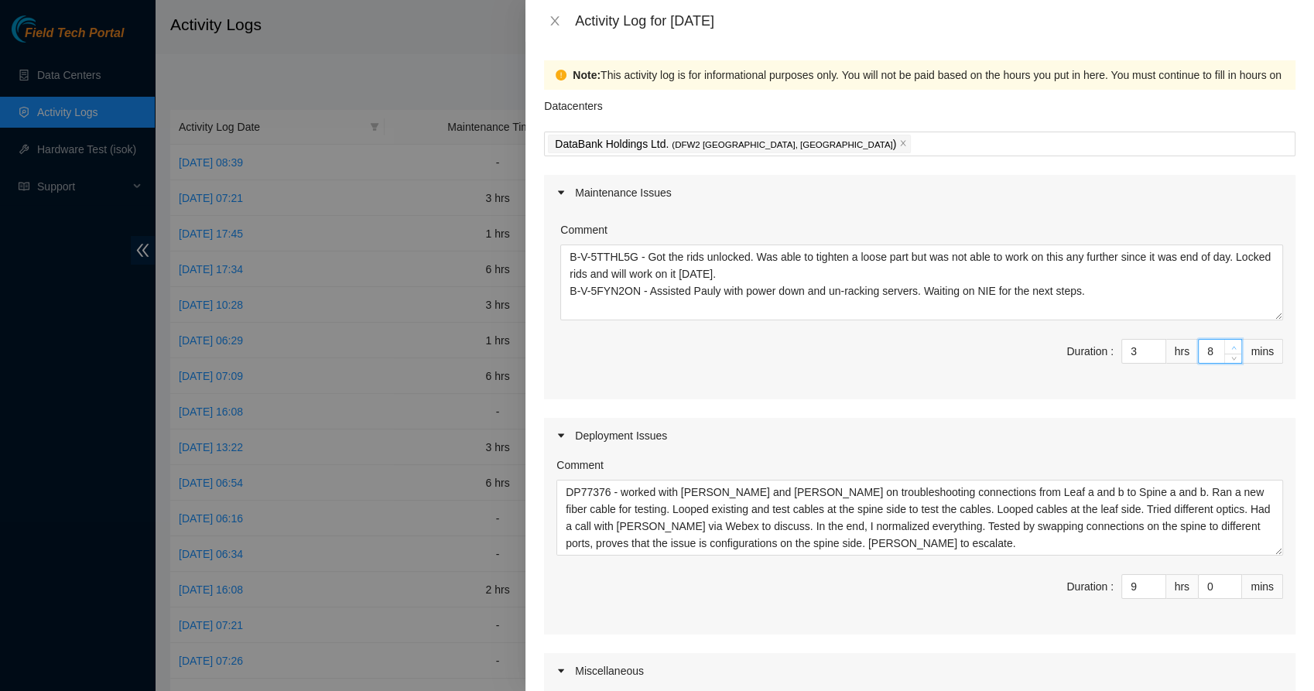
type input "9"
click at [1231, 347] on icon "up" at bounding box center [1233, 347] width 5 height 5
type input "10"
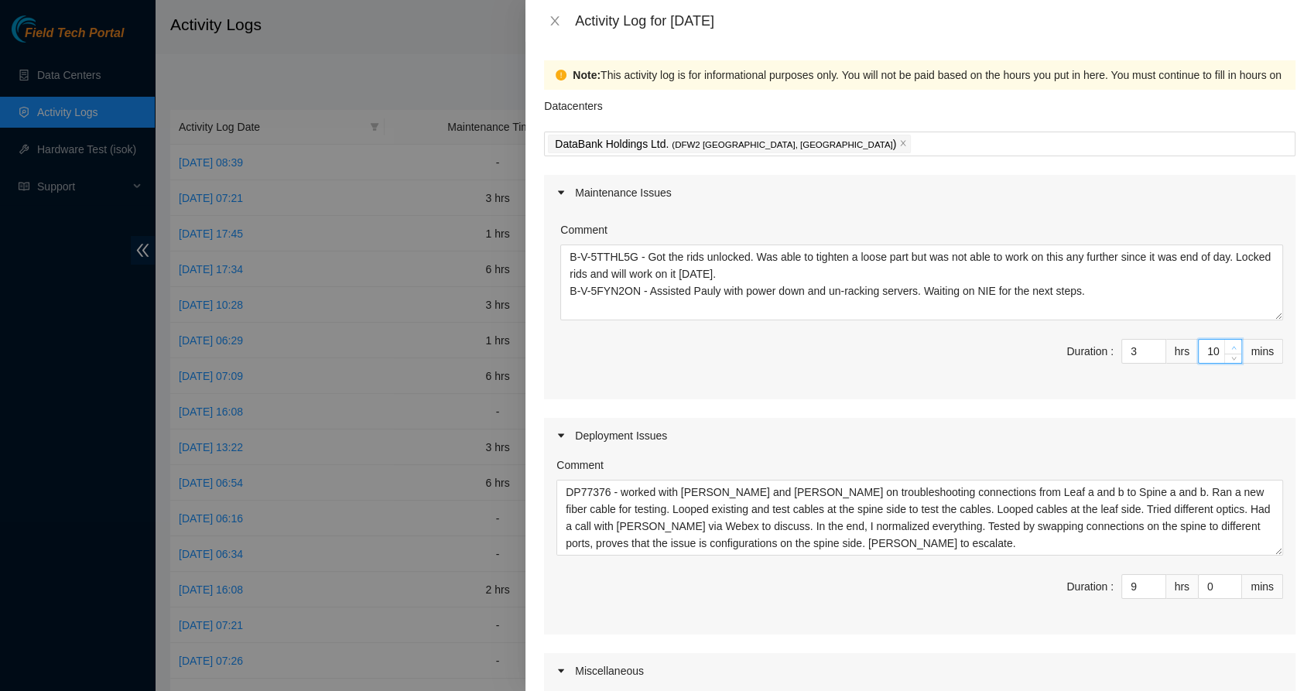
click at [1231, 347] on icon "up" at bounding box center [1233, 347] width 5 height 5
type input "11"
click at [1231, 347] on icon "up" at bounding box center [1233, 347] width 5 height 5
type input "12"
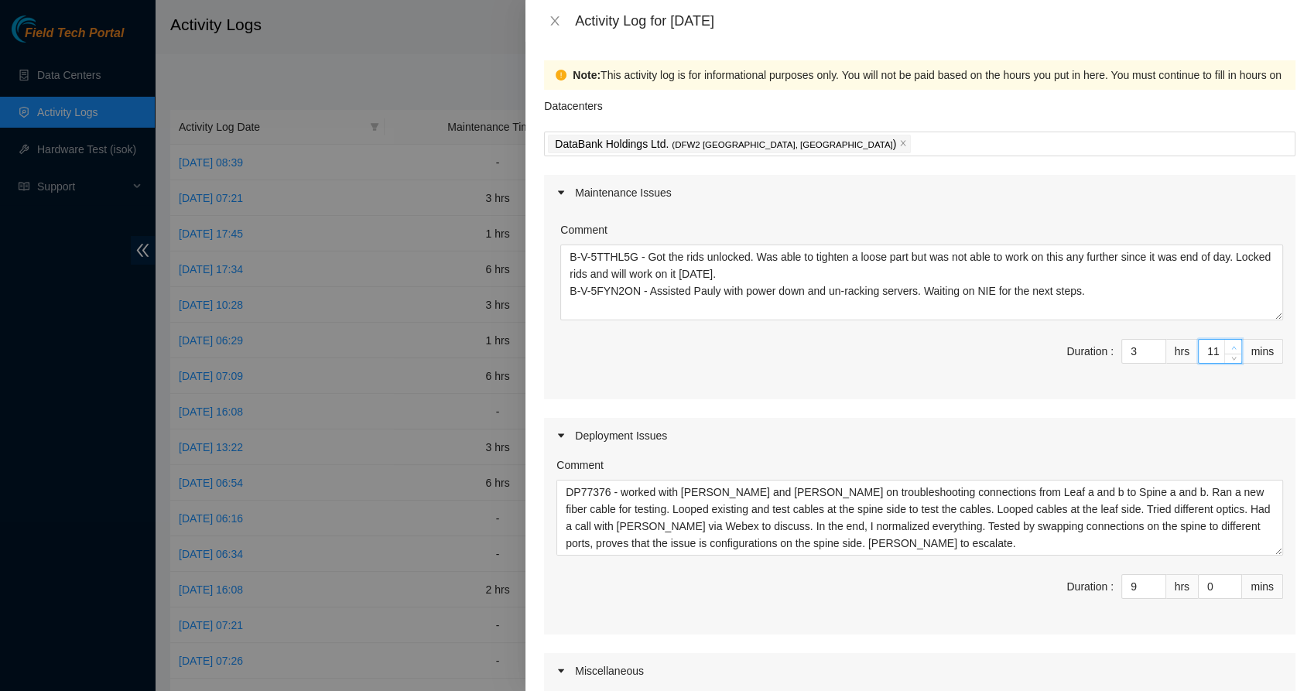
type input "12"
click at [1231, 347] on icon "up" at bounding box center [1233, 347] width 5 height 5
type input "13"
click at [1231, 347] on icon "up" at bounding box center [1233, 347] width 5 height 5
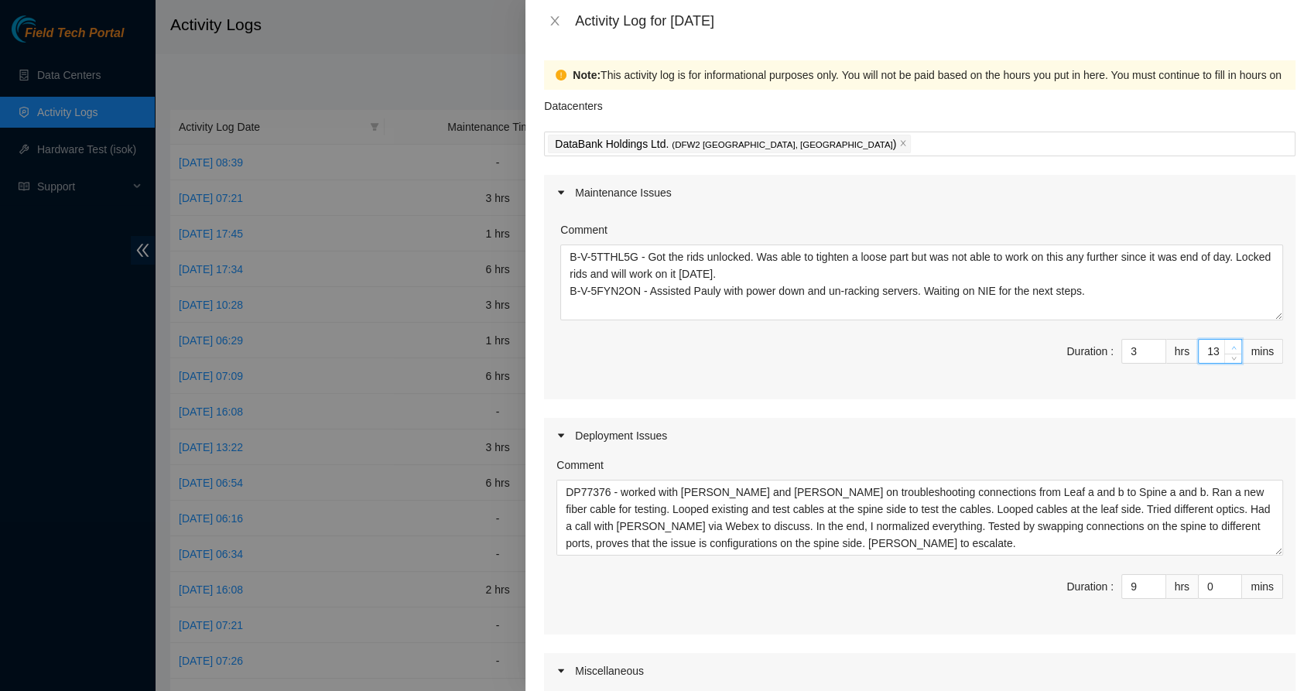
type input "14"
click at [1231, 347] on icon "up" at bounding box center [1233, 347] width 5 height 5
type input "15"
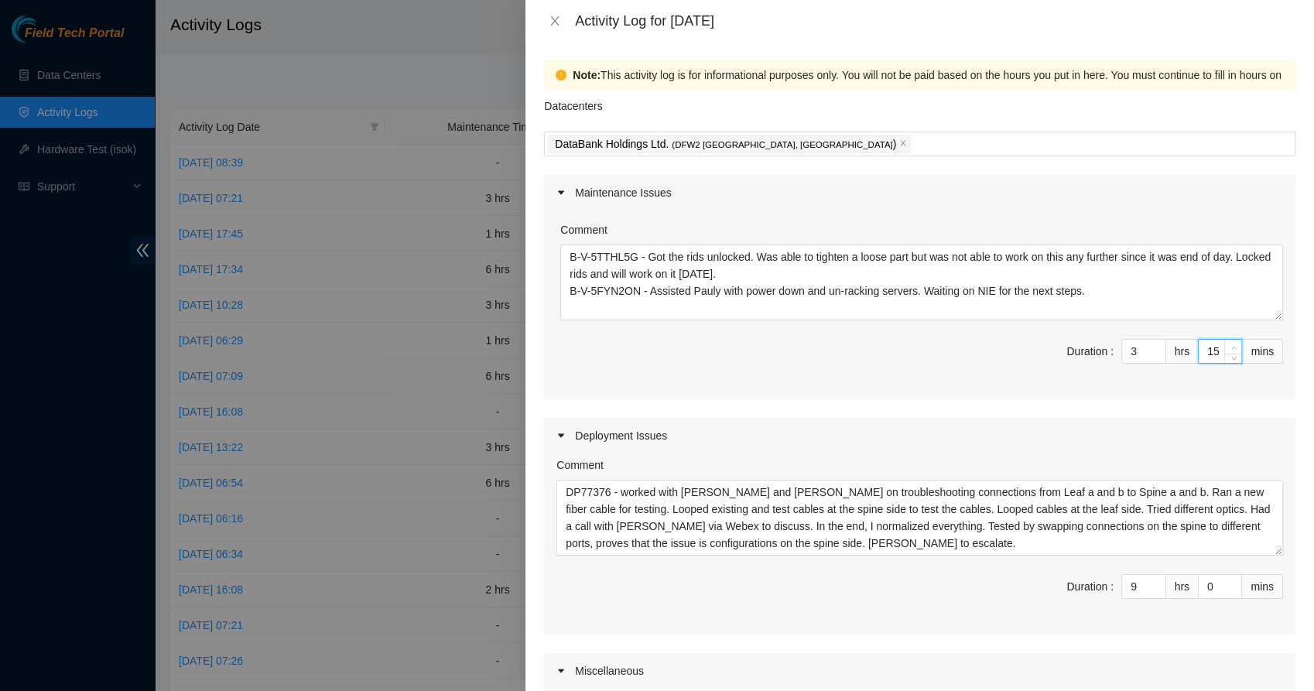
click at [1231, 347] on icon "up" at bounding box center [1233, 347] width 5 height 5
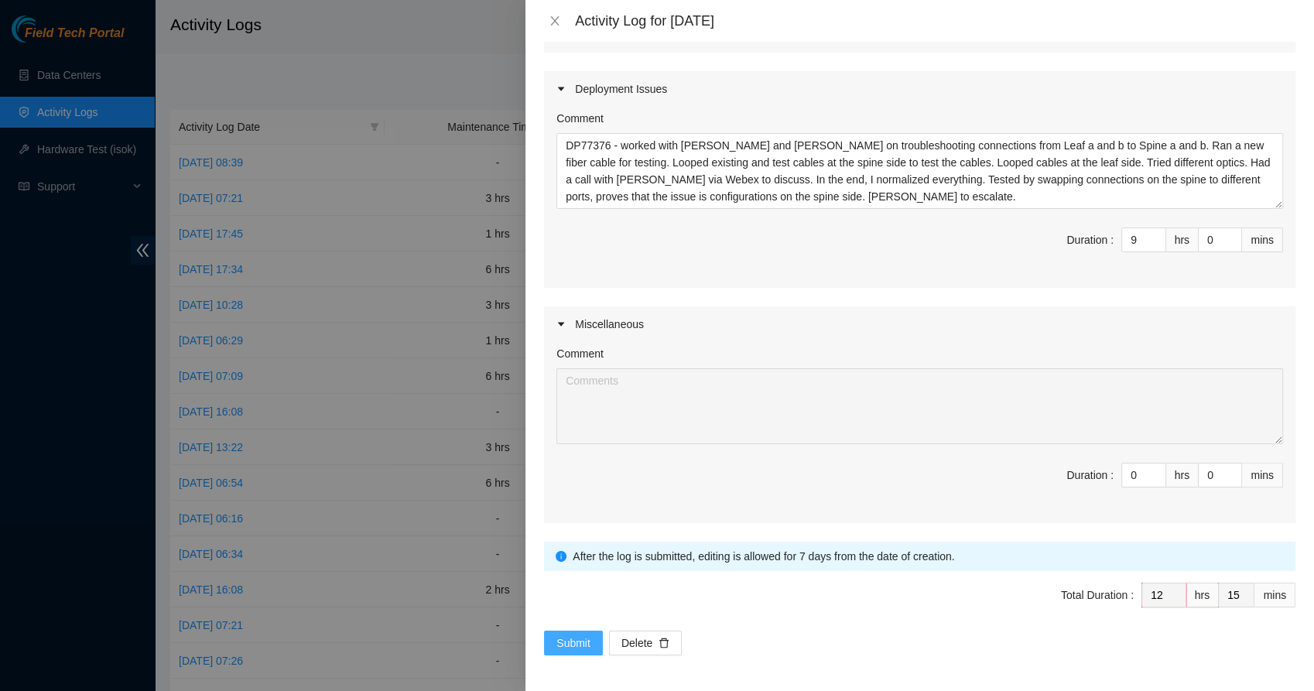
click at [573, 642] on span "Submit" at bounding box center [573, 642] width 34 height 17
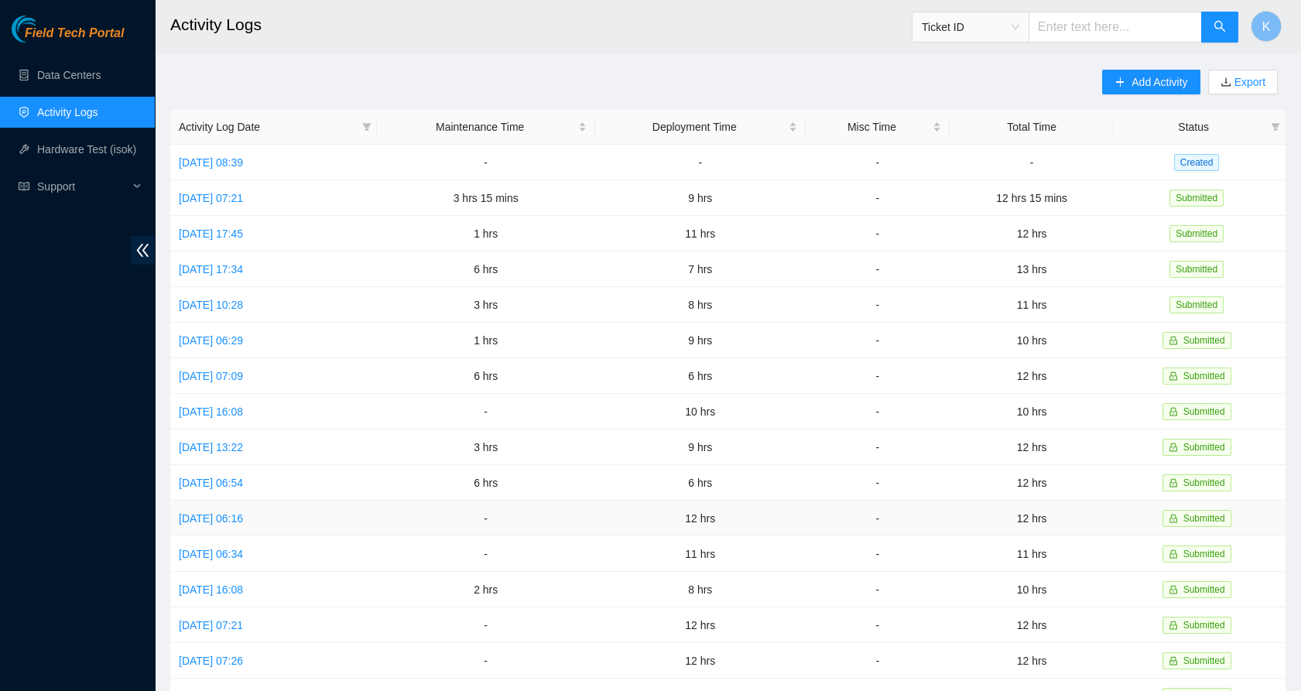
click at [805, 514] on td "12 hrs" at bounding box center [700, 519] width 210 height 36
click at [243, 264] on link "[DATE] 17:34" at bounding box center [211, 269] width 64 height 12
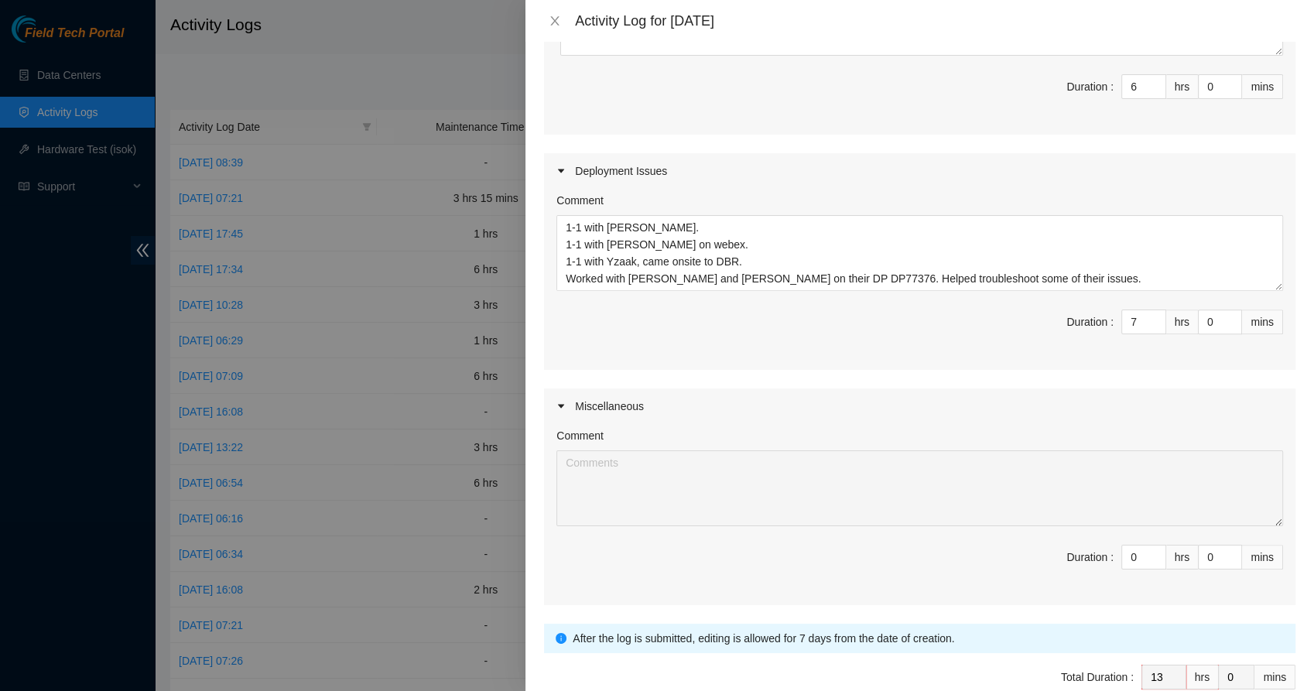
scroll to position [610, 0]
type input "6"
type input "12"
click at [1154, 323] on icon "down" at bounding box center [1156, 325] width 5 height 5
type input "1"
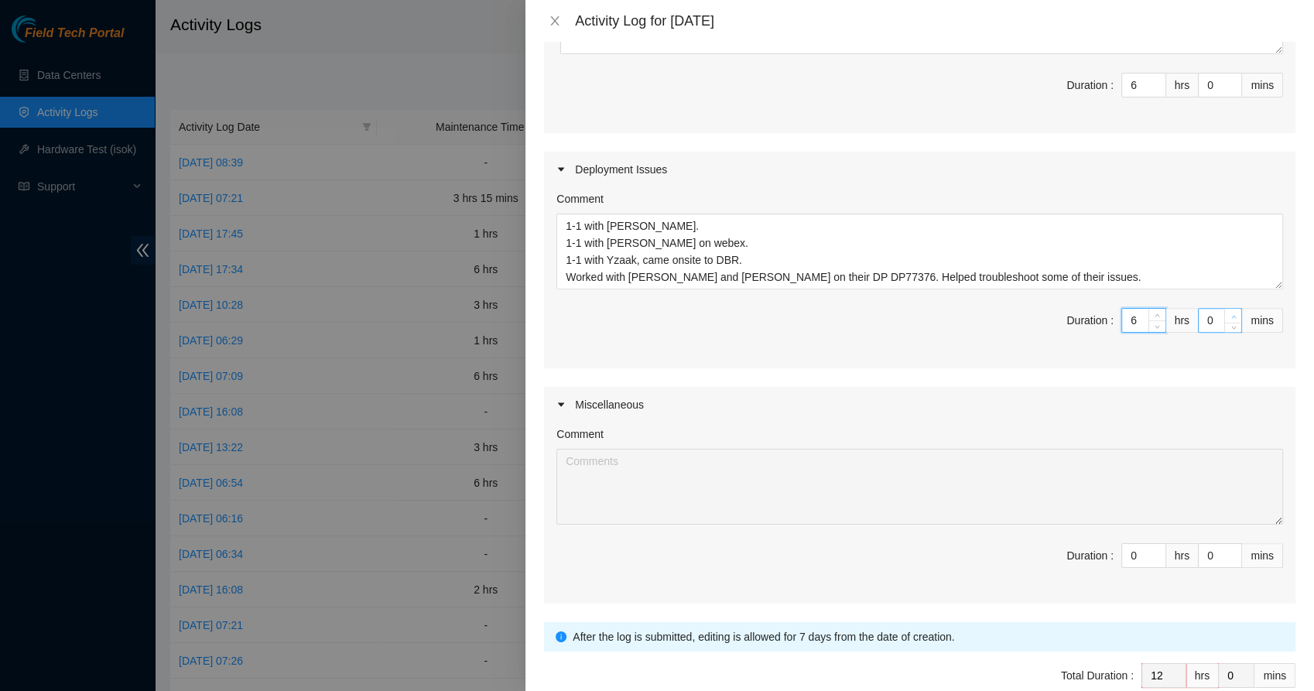
type input "1"
click at [1224, 317] on span "Increase Value" at bounding box center [1232, 316] width 17 height 14
type input "2"
click at [1231, 314] on icon "up" at bounding box center [1233, 316] width 5 height 5
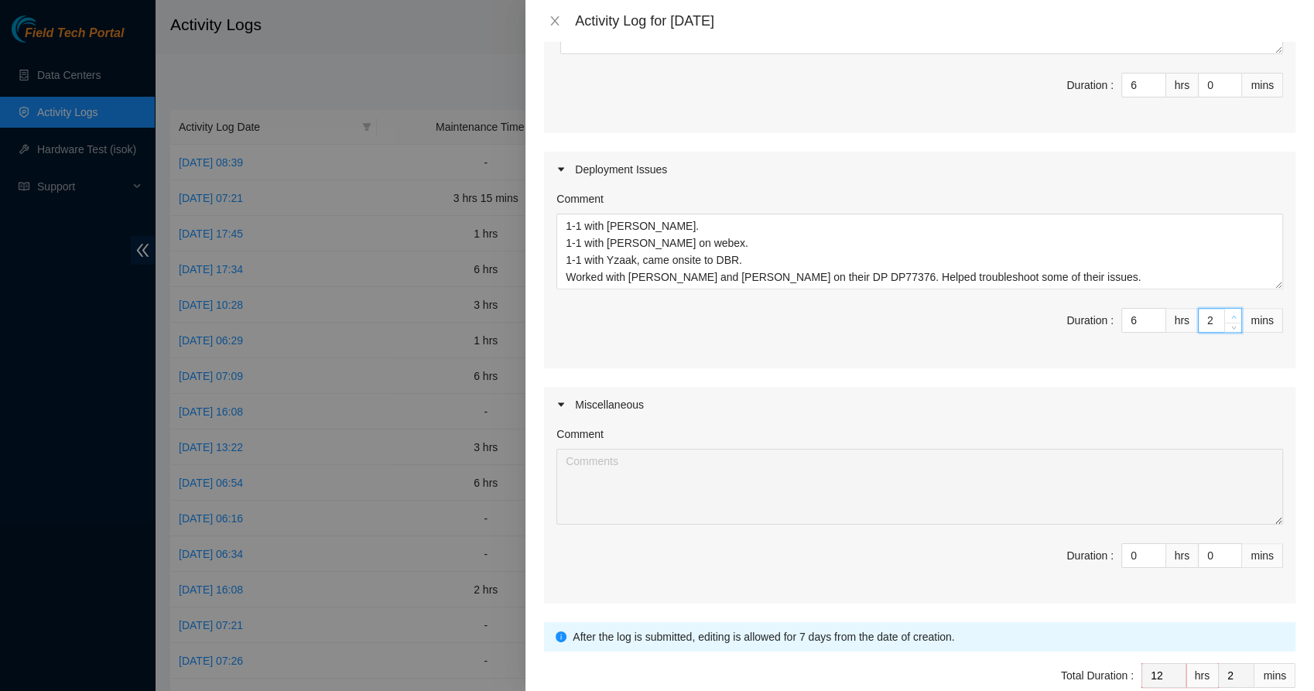
type input "3"
click at [1231, 314] on icon "up" at bounding box center [1233, 316] width 5 height 5
type input "4"
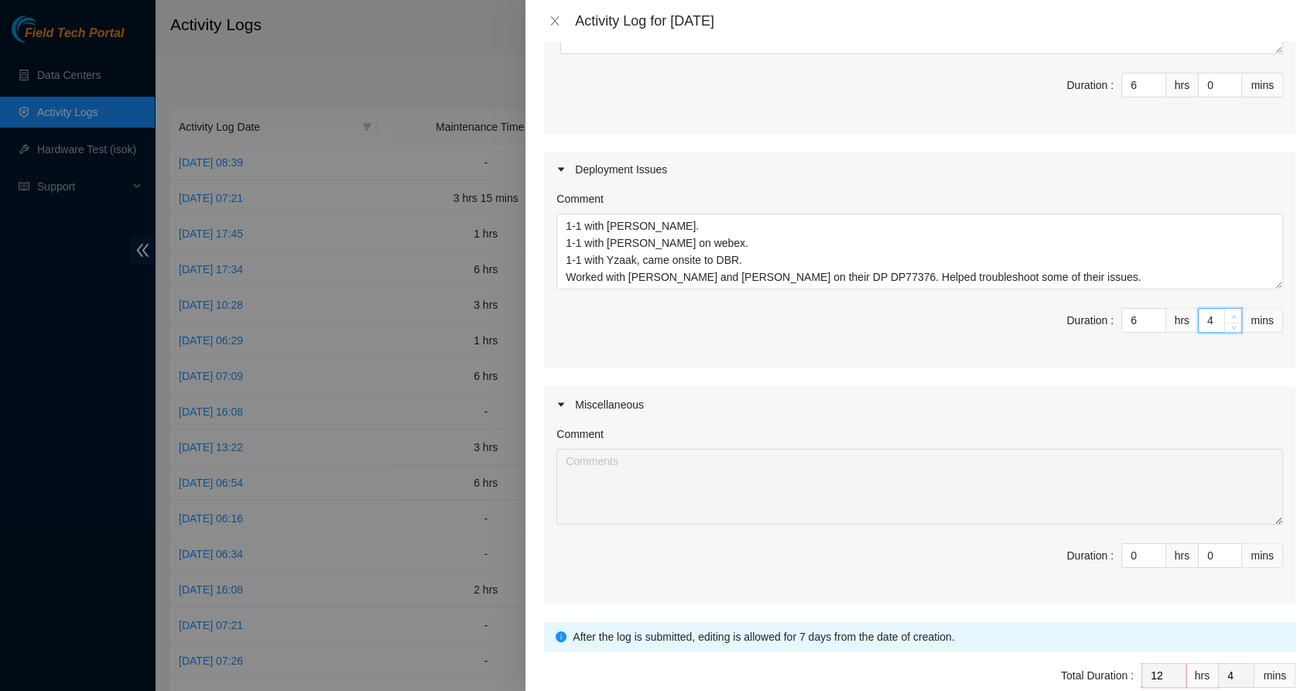
click at [1231, 314] on icon "up" at bounding box center [1233, 316] width 5 height 5
type input "5"
click at [1231, 314] on icon "up" at bounding box center [1233, 316] width 5 height 5
type input "4"
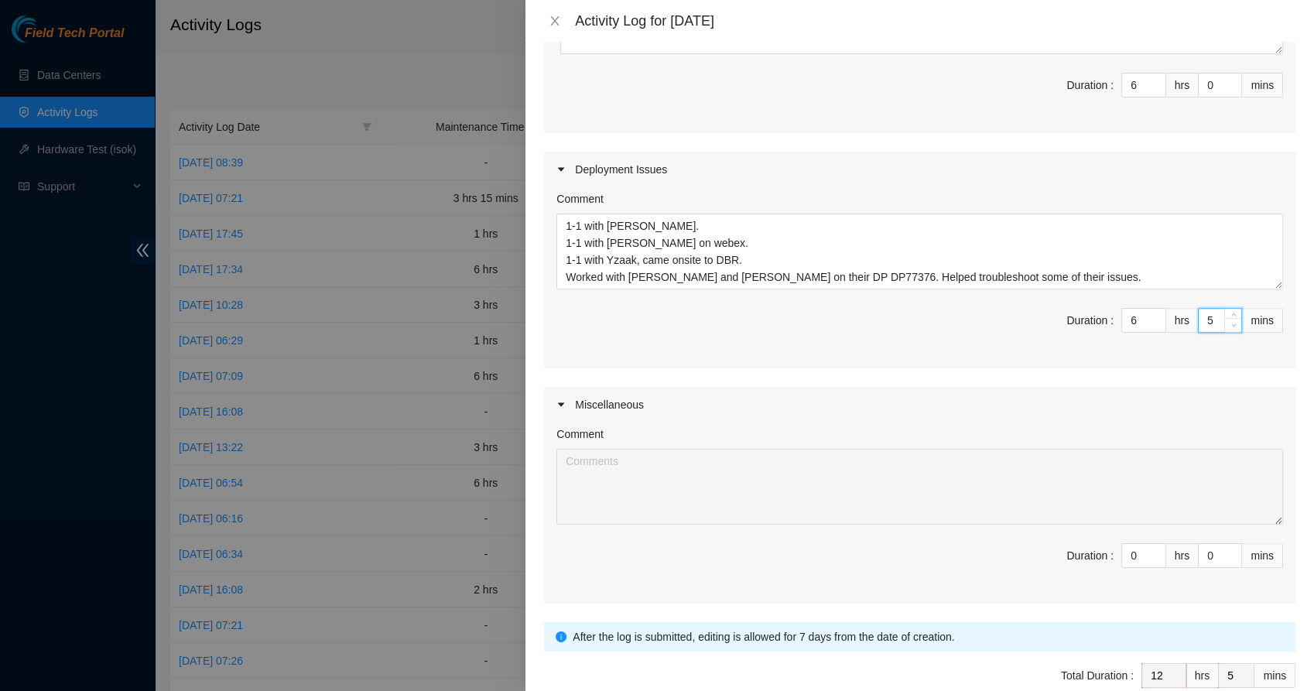
type input "4"
click at [1231, 326] on icon "down" at bounding box center [1233, 325] width 5 height 5
type input "3"
click at [1231, 326] on icon "down" at bounding box center [1233, 325] width 5 height 5
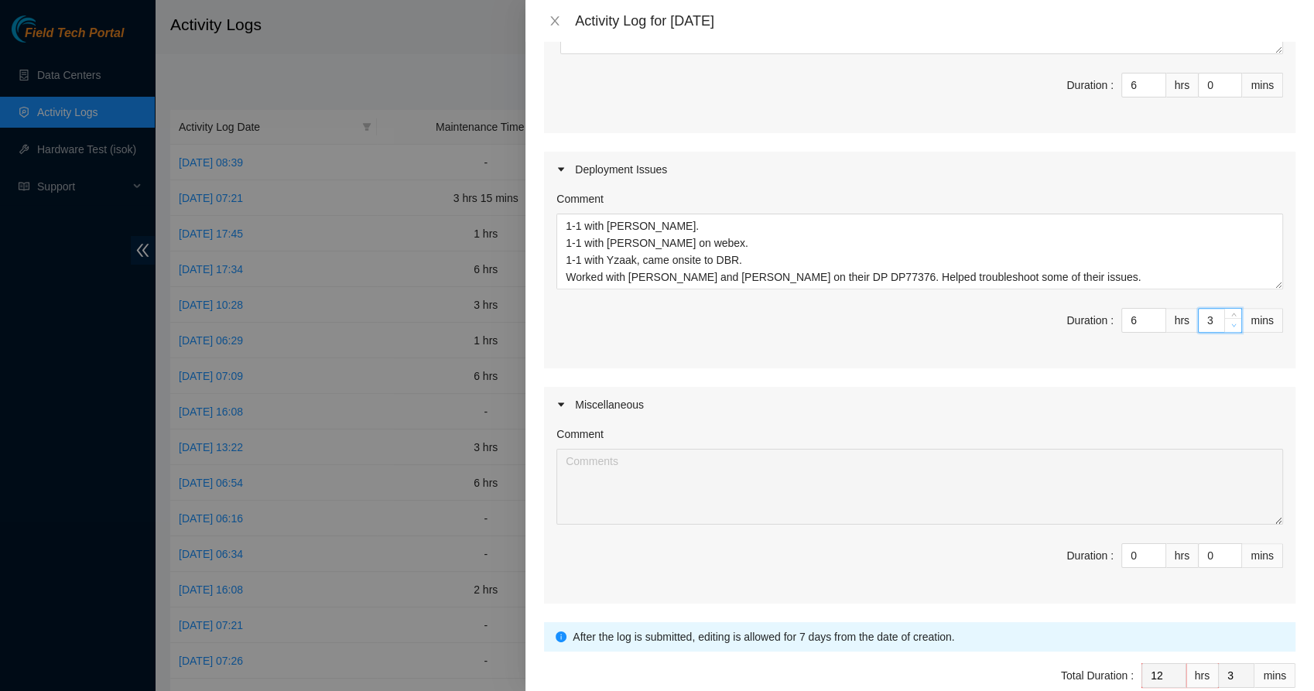
type input "2"
click at [1231, 326] on icon "down" at bounding box center [1233, 325] width 5 height 5
type input "1"
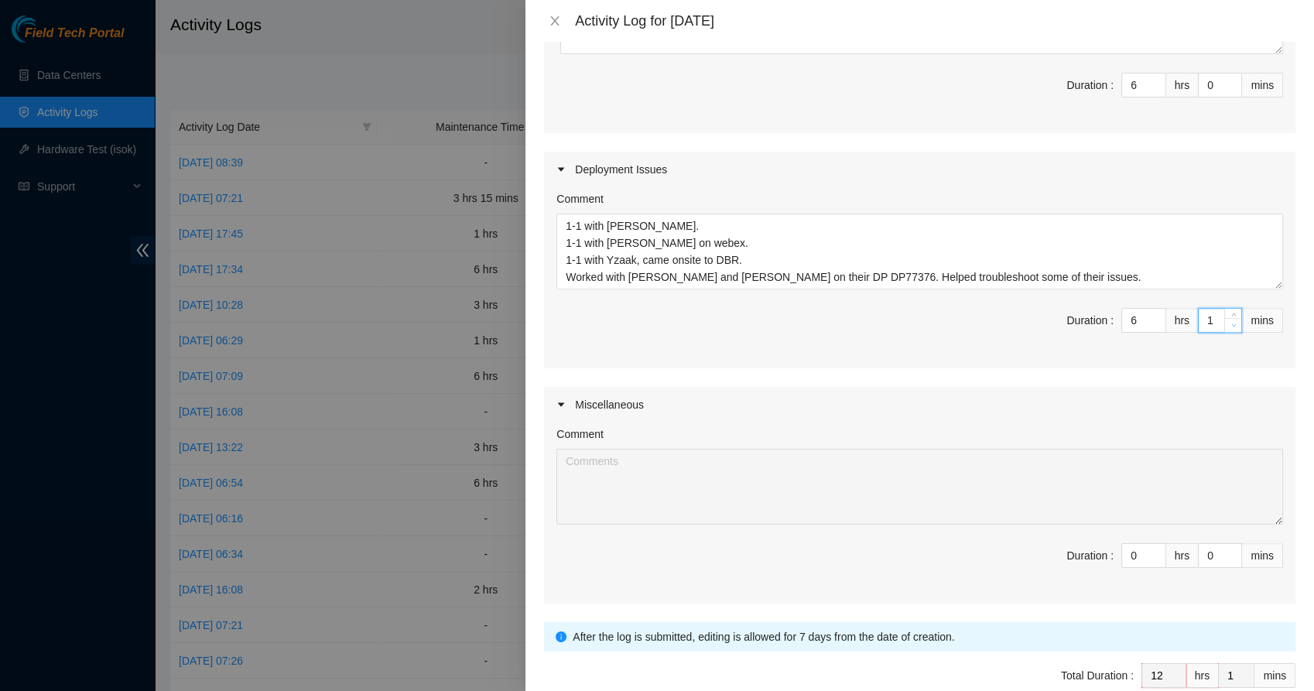
click at [1231, 326] on icon "down" at bounding box center [1233, 325] width 5 height 5
type input "0"
click at [1231, 326] on icon "down" at bounding box center [1233, 325] width 5 height 5
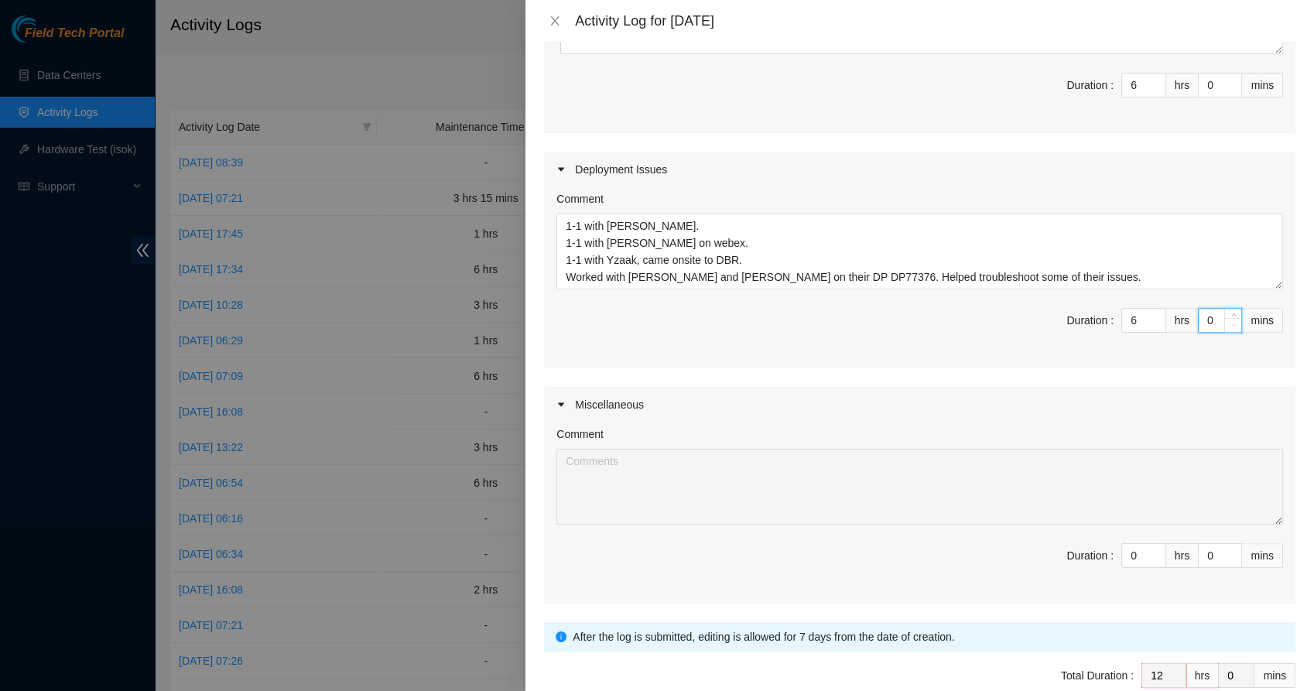
click at [1231, 326] on icon "down" at bounding box center [1233, 325] width 5 height 5
type input "1"
click at [1231, 315] on icon "up" at bounding box center [1233, 316] width 5 height 5
type input "2"
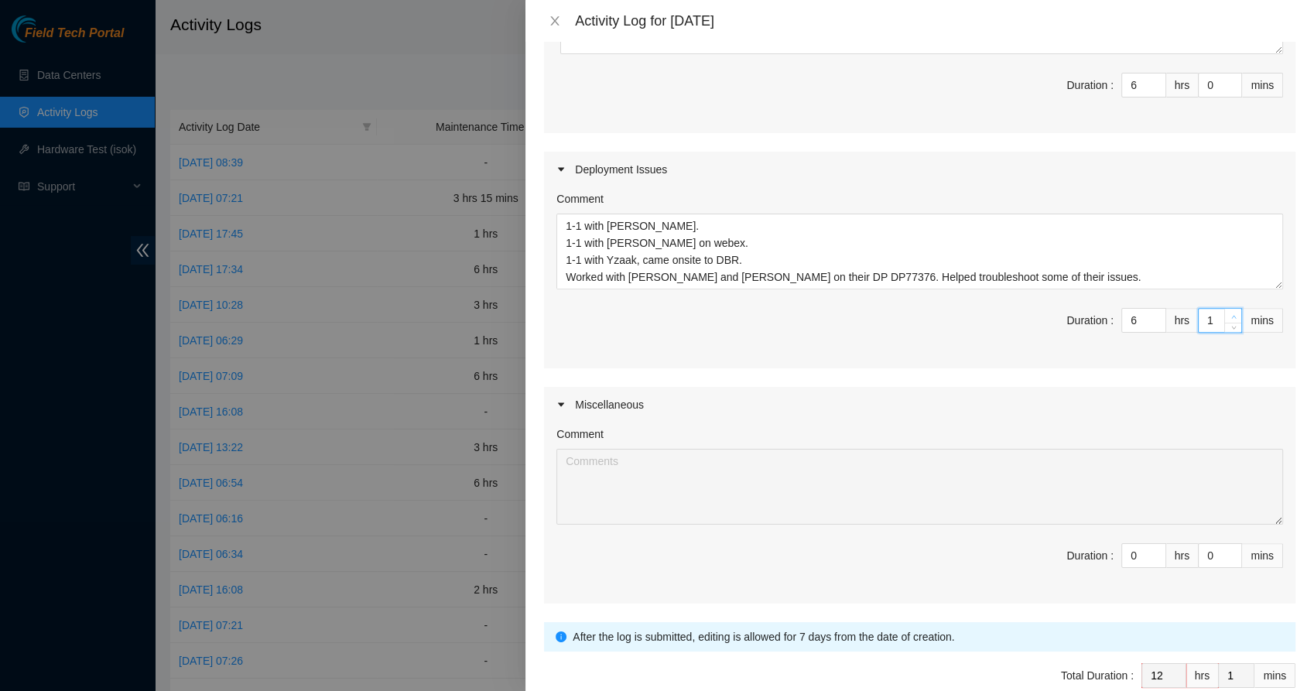
type input "2"
click at [1231, 315] on icon "up" at bounding box center [1233, 316] width 5 height 5
type input "3"
click at [1231, 315] on icon "up" at bounding box center [1233, 316] width 5 height 5
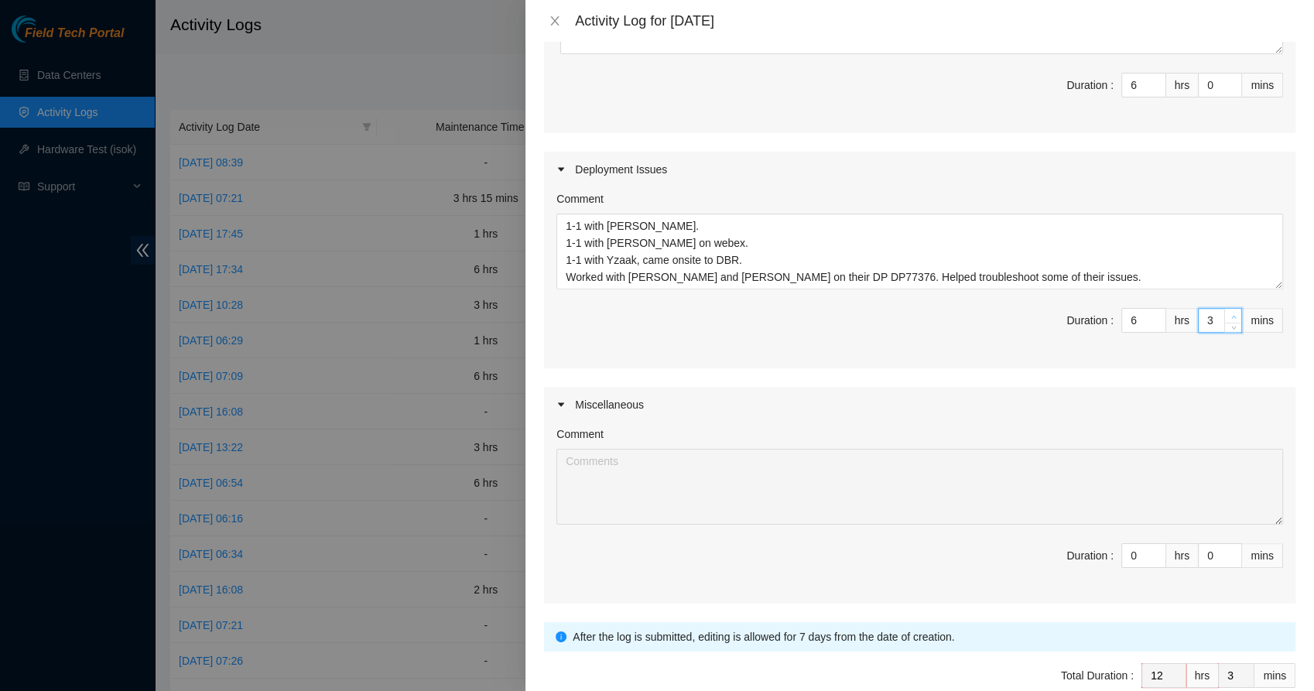
type input "4"
click at [1231, 315] on icon "up" at bounding box center [1233, 316] width 5 height 5
type input "5"
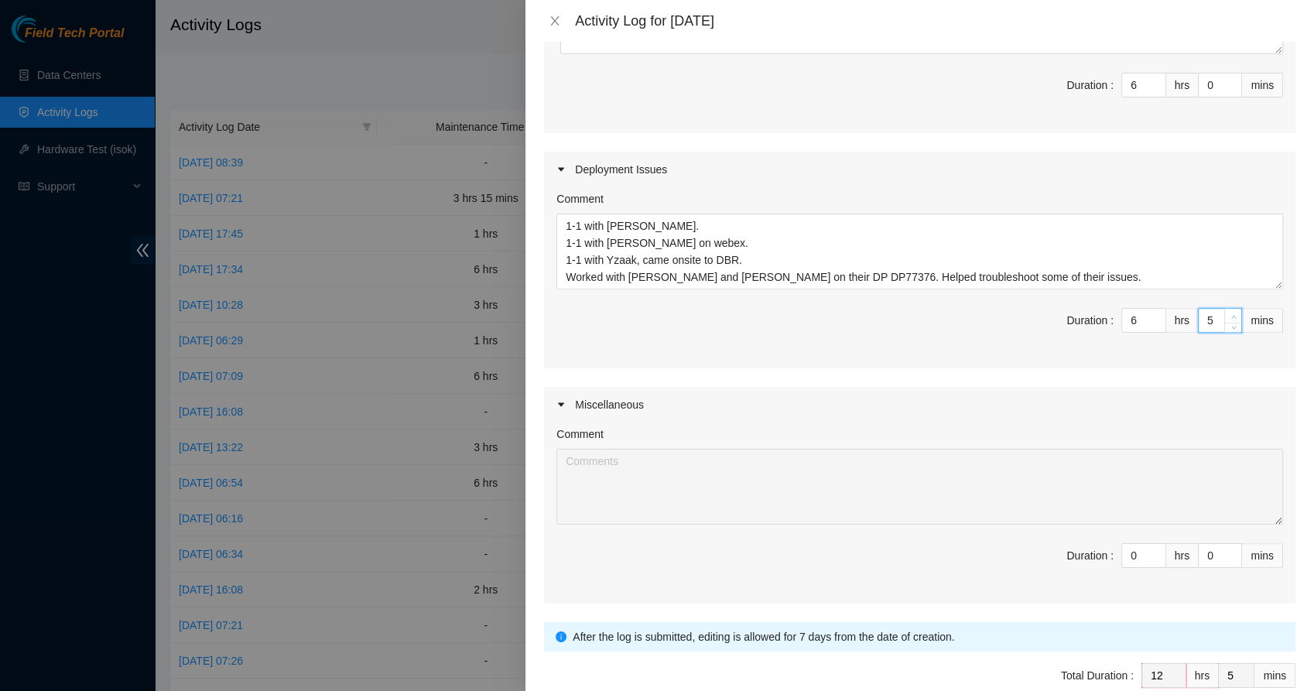
click at [1231, 315] on icon "up" at bounding box center [1233, 316] width 5 height 5
type input "6"
click at [1231, 315] on icon "up" at bounding box center [1233, 316] width 5 height 5
type input "7"
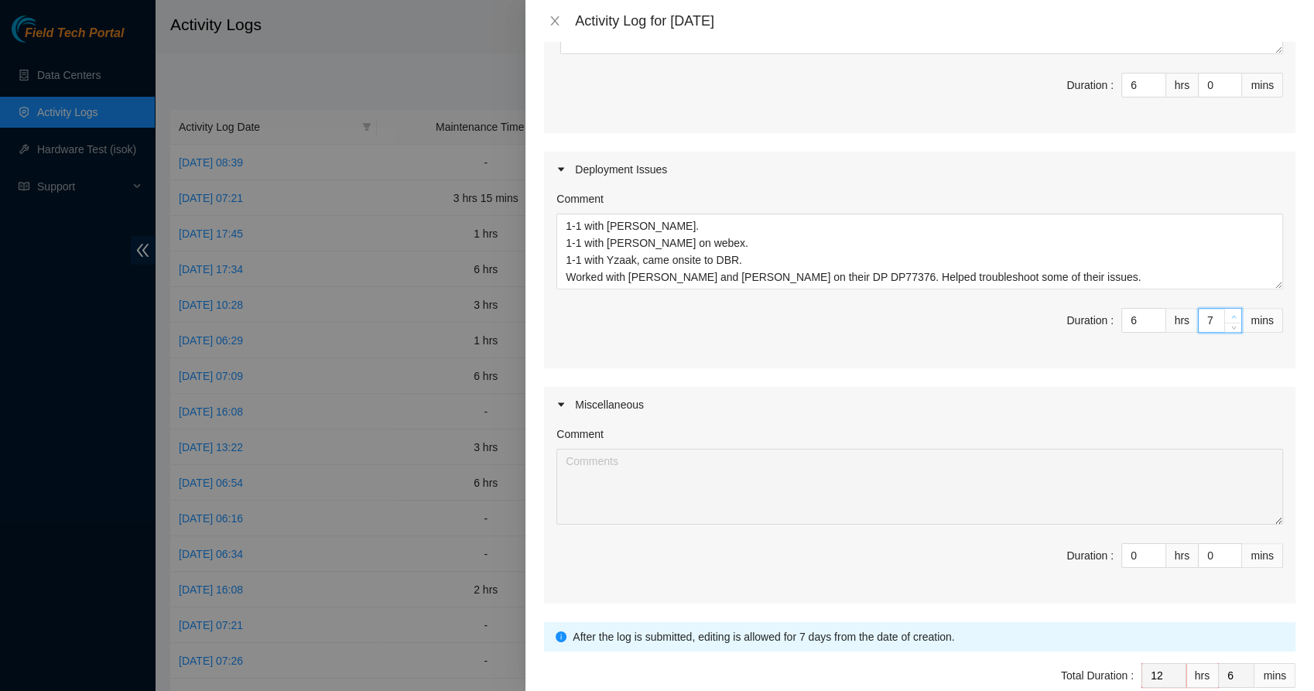
type input "7"
click at [1231, 315] on icon "up" at bounding box center [1233, 316] width 5 height 5
type input "0"
type input "4"
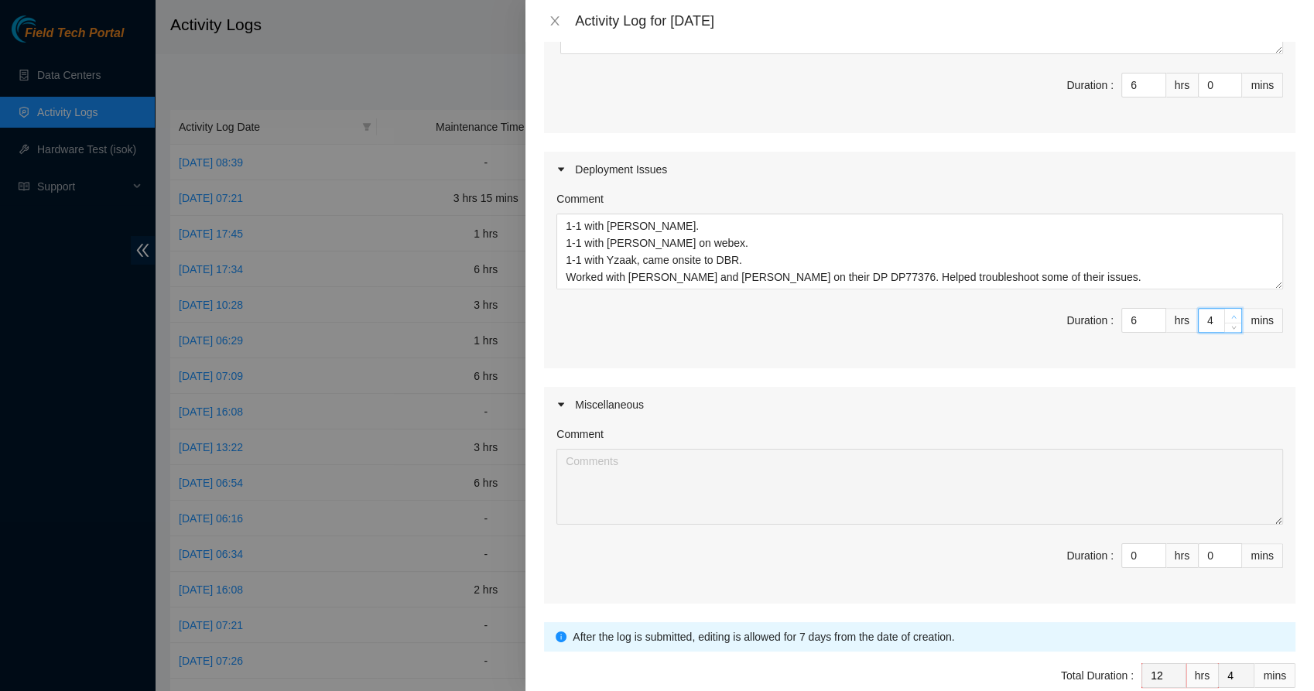
type input "45"
click at [1135, 352] on div "Comment 1-1 with Scottie. 1-1 with Matias on webex. 1-1 with Yzaak, came onsite…" at bounding box center [919, 277] width 751 height 181
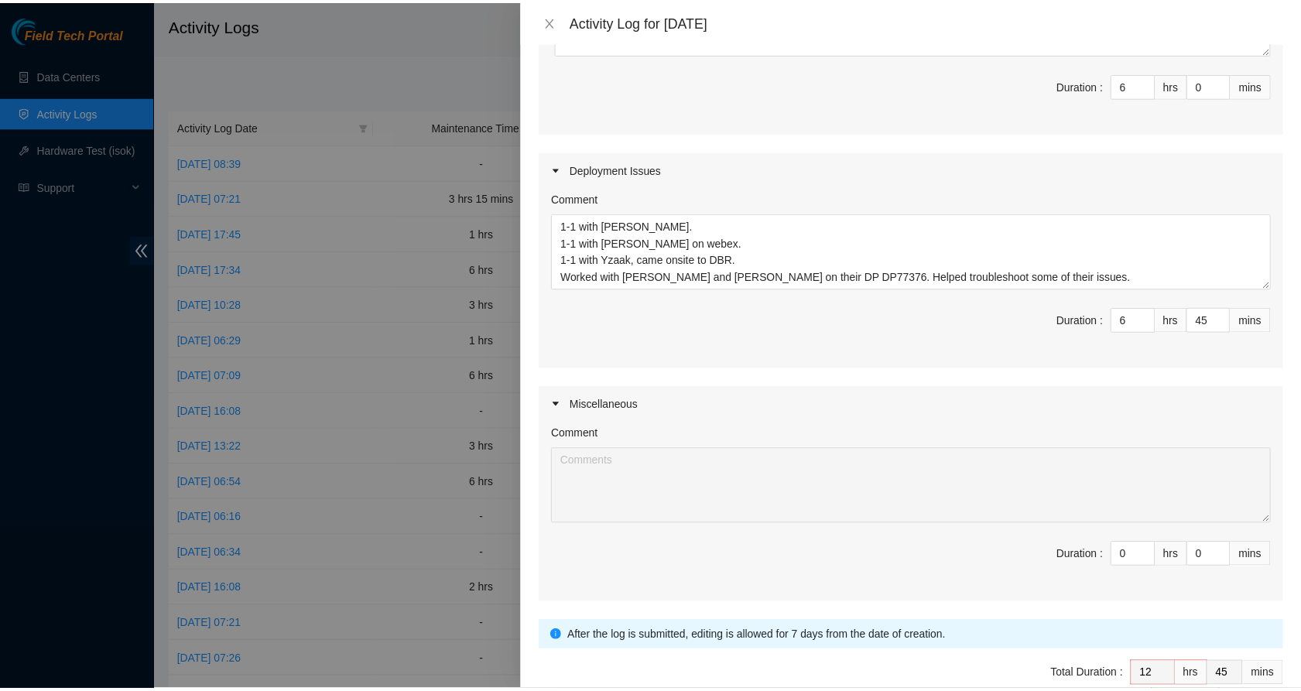
scroll to position [691, 0]
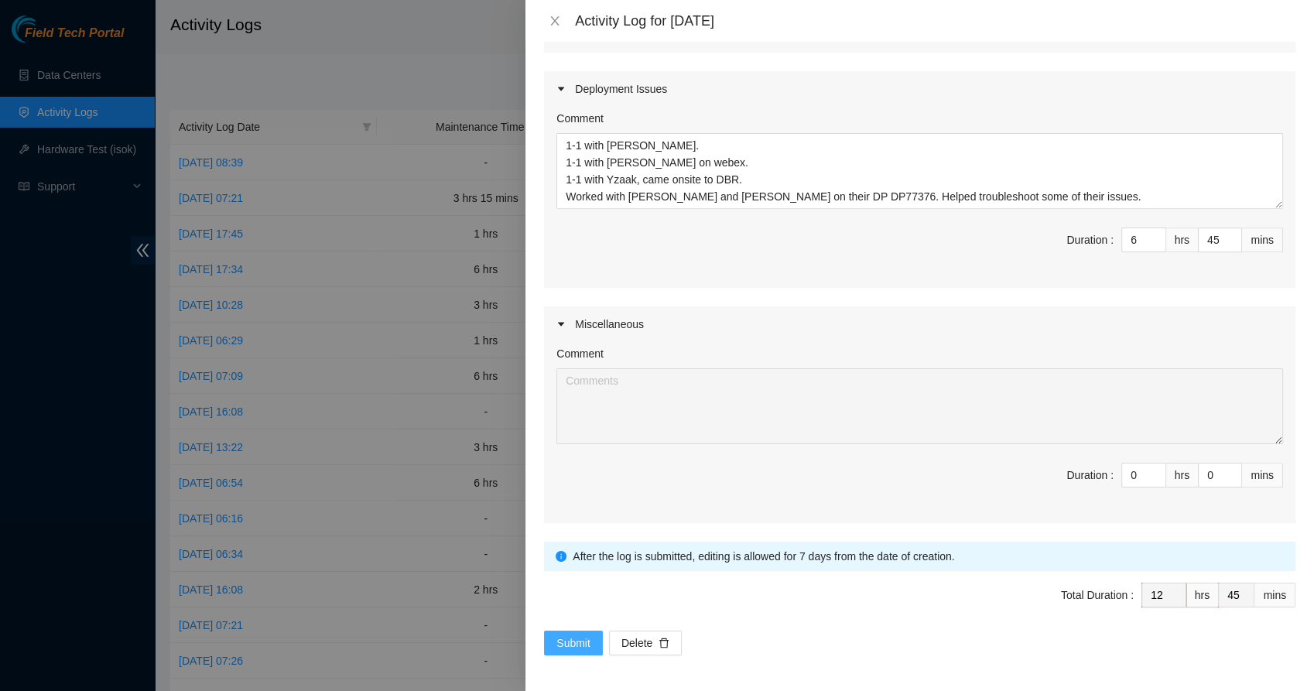
click at [576, 635] on span "Submit" at bounding box center [573, 642] width 34 height 17
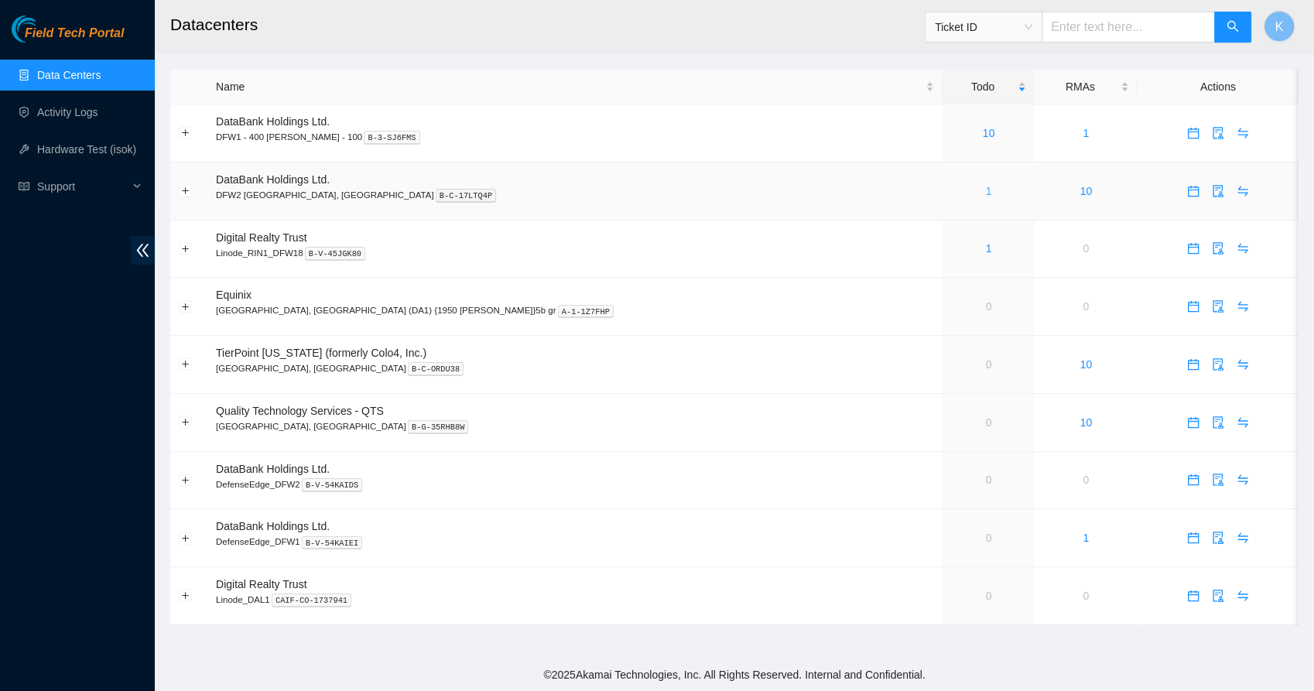
click at [986, 192] on link "1" at bounding box center [989, 191] width 6 height 12
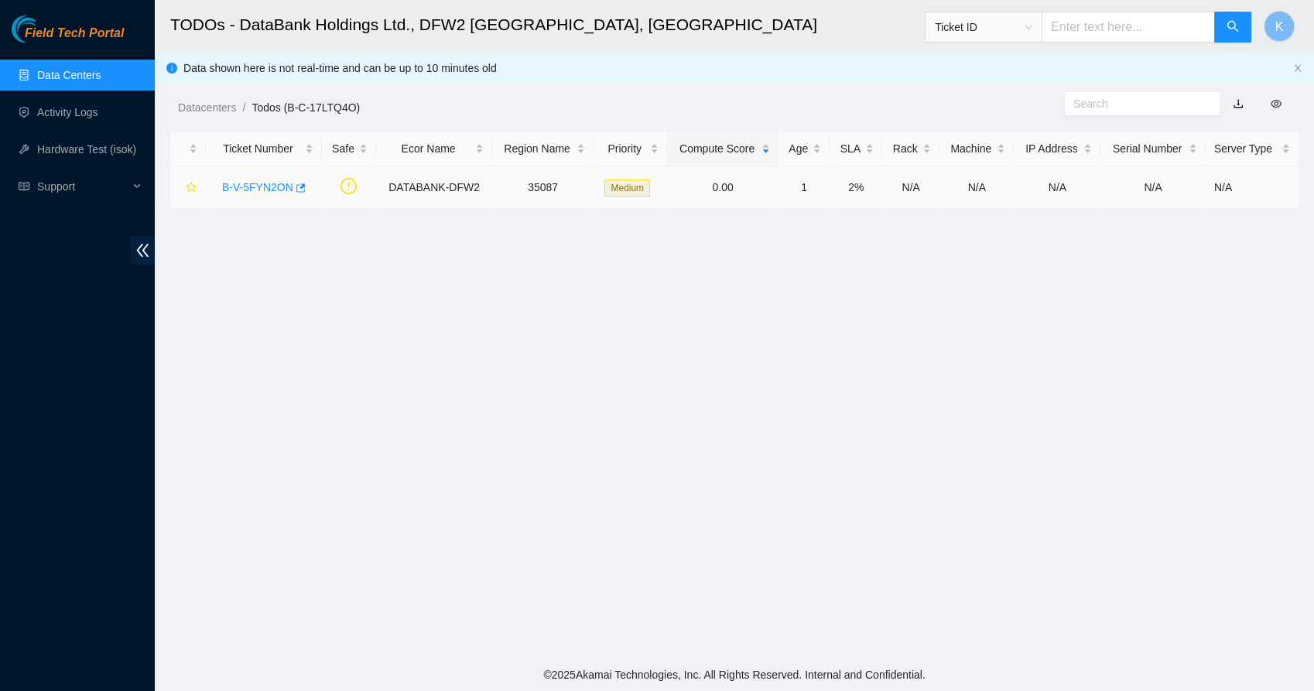
click at [249, 184] on link "B-V-5FYN2ON" at bounding box center [257, 187] width 71 height 12
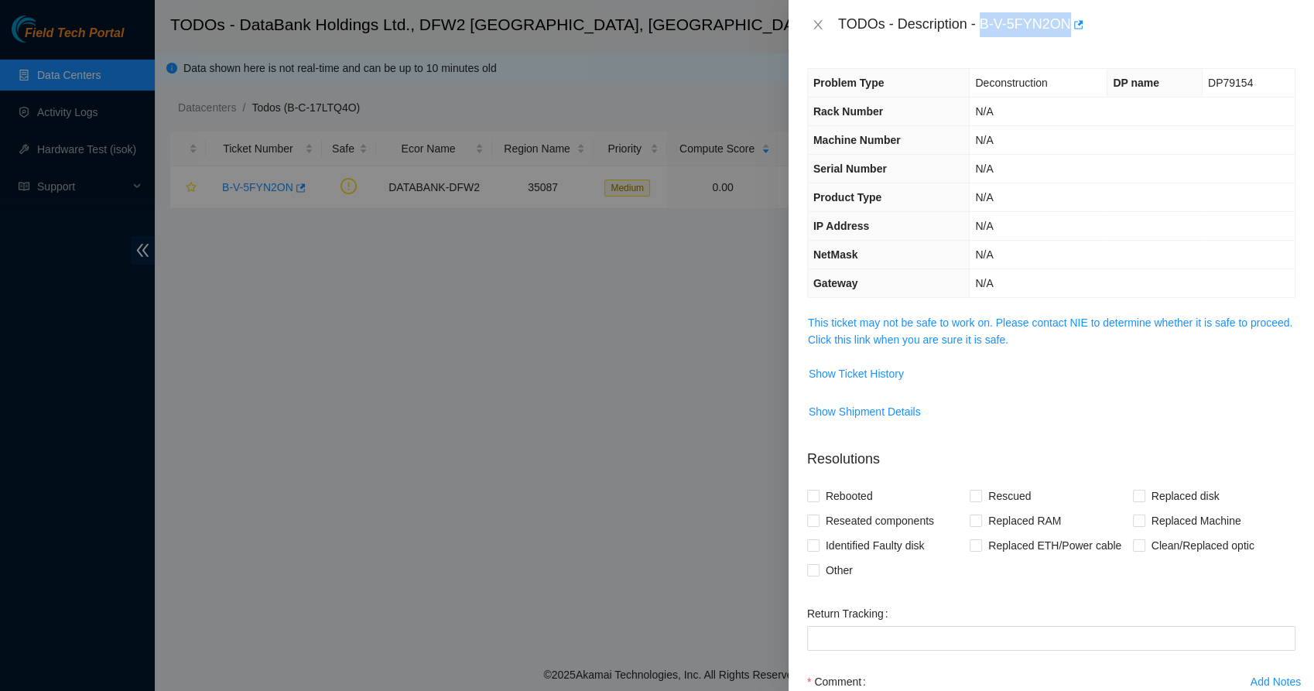
drag, startPoint x: 982, startPoint y: 22, endPoint x: 1068, endPoint y: 18, distance: 86.8
click at [1068, 18] on div "TODOs - Description - B-V-5FYN2ON" at bounding box center [1066, 24] width 457 height 25
copy div "B-V-5FYN2ON"
click at [819, 22] on icon "close" at bounding box center [817, 24] width 9 height 9
